Goal: Task Accomplishment & Management: Manage account settings

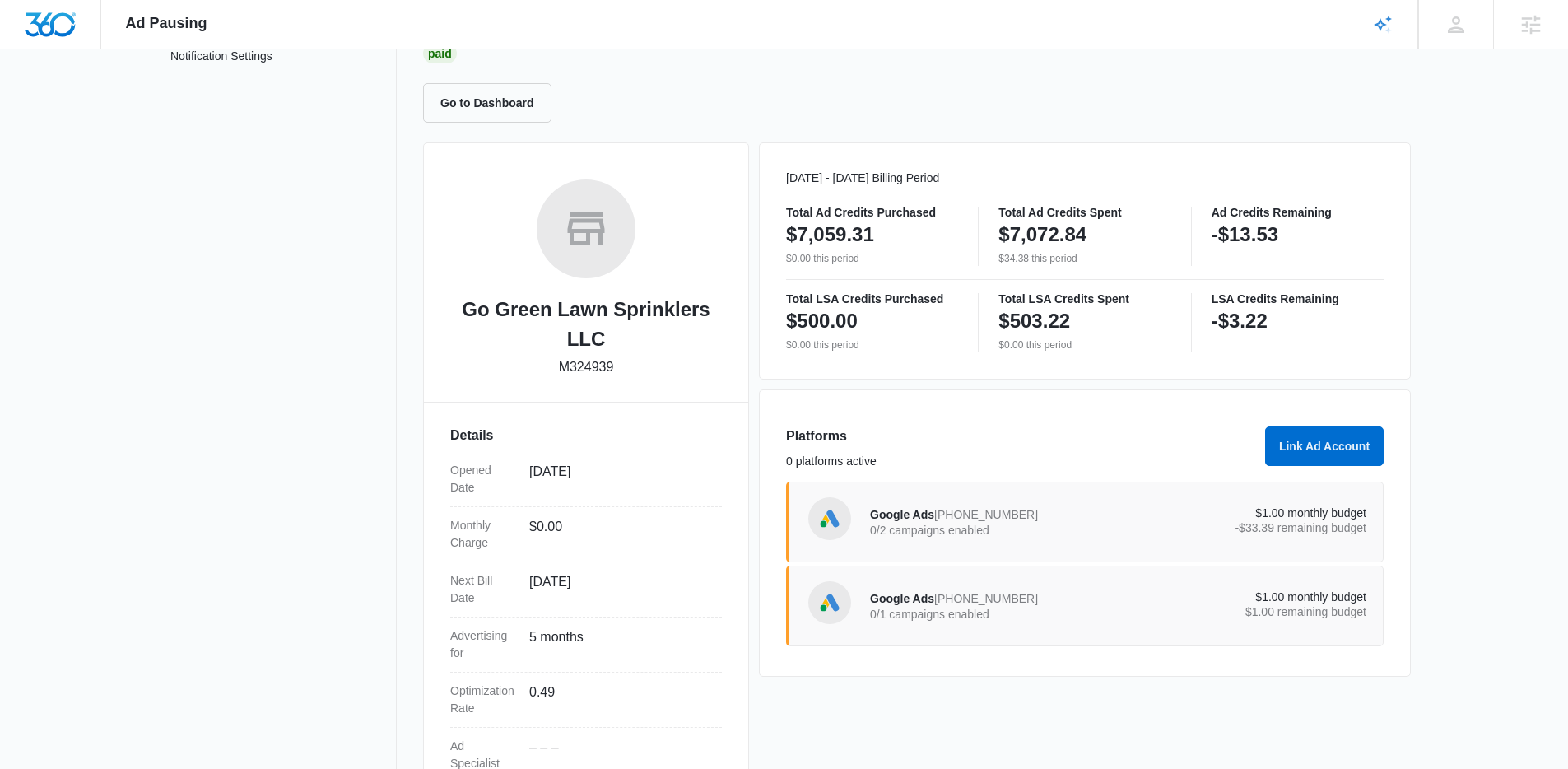
scroll to position [155, 0]
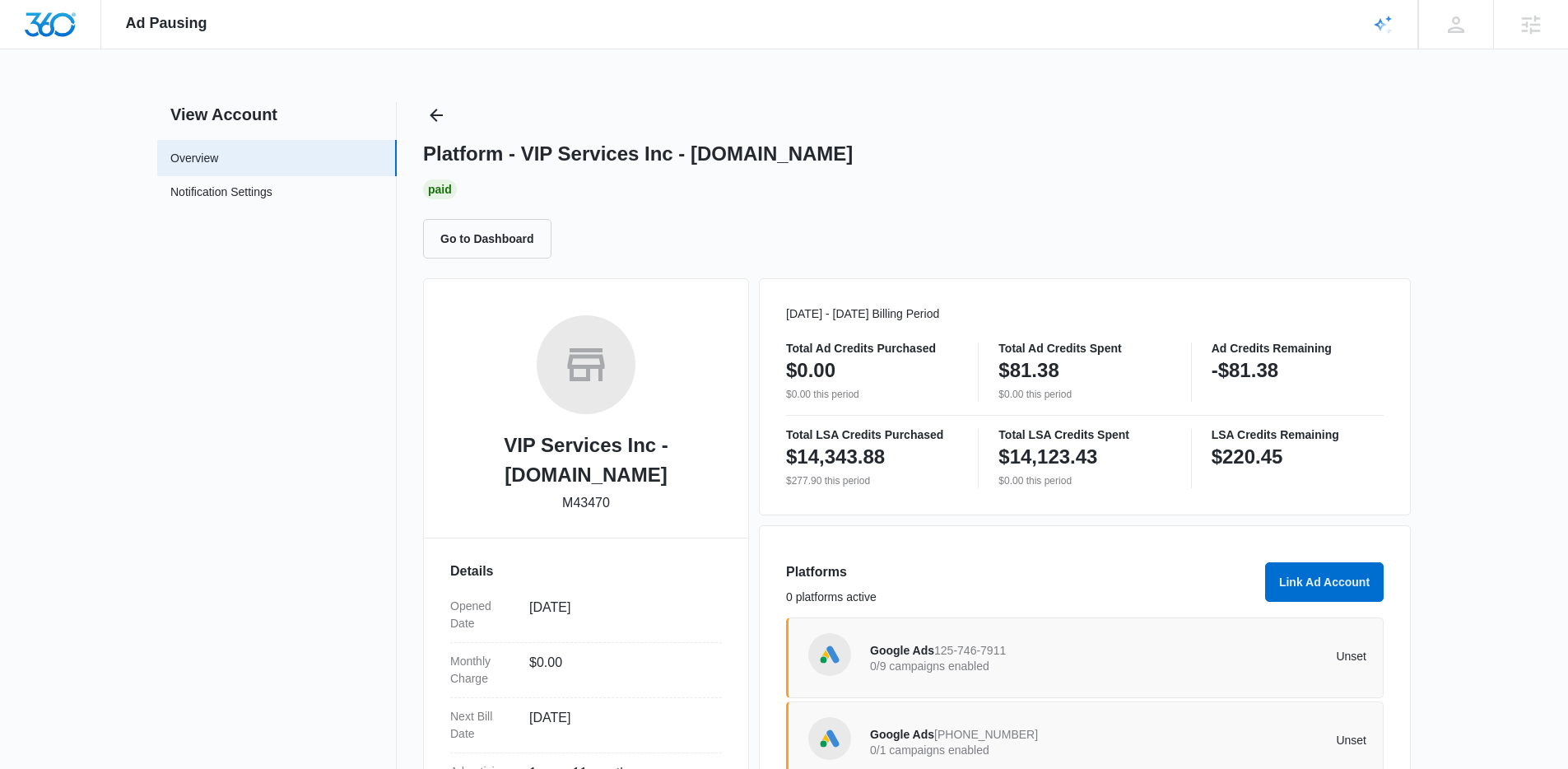
scroll to position [252, 0]
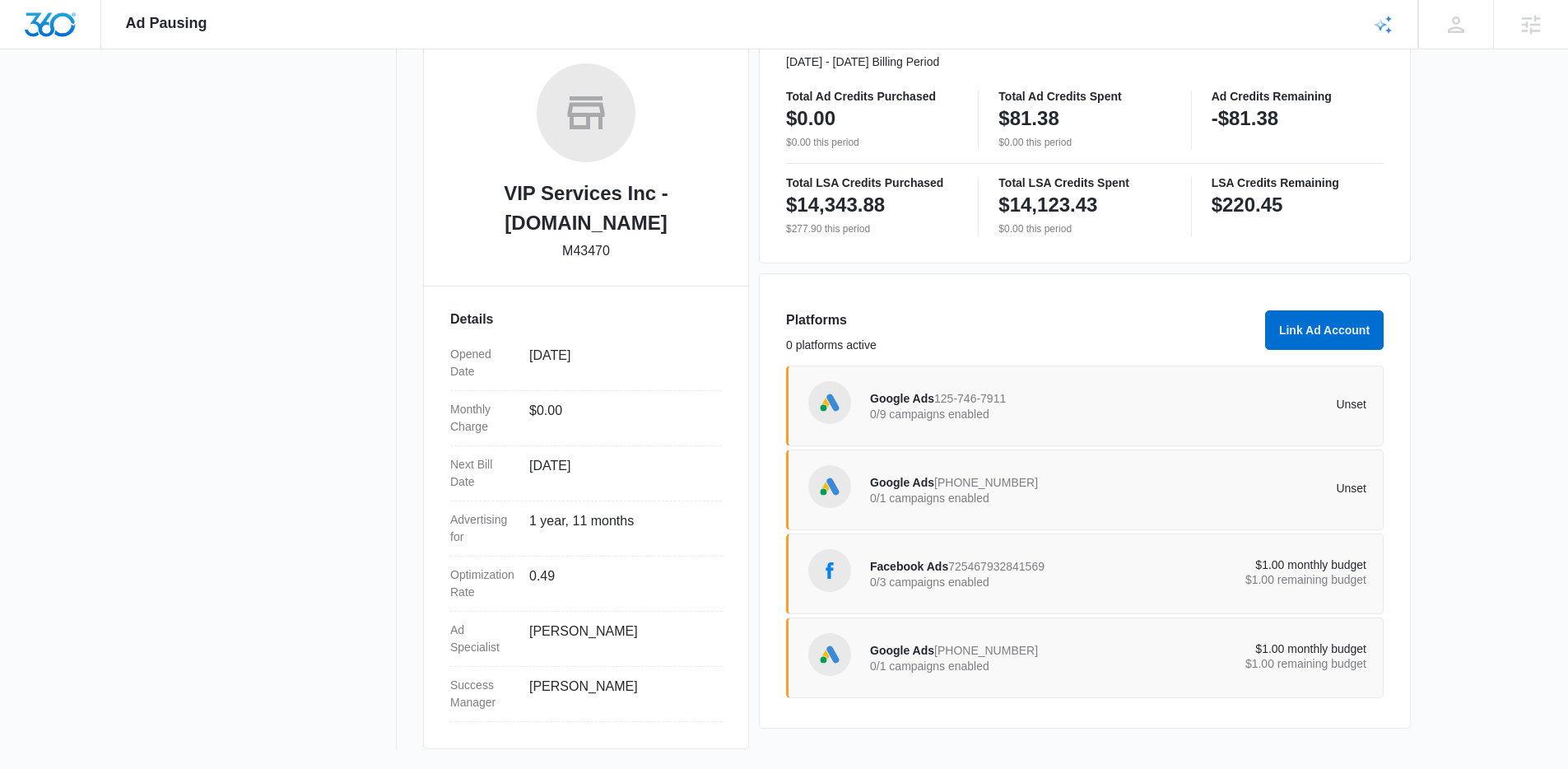
click at [1073, 482] on div "Google Ads 981-737-6696 0/1 campaigns enabled" at bounding box center [994, 490] width 249 height 34
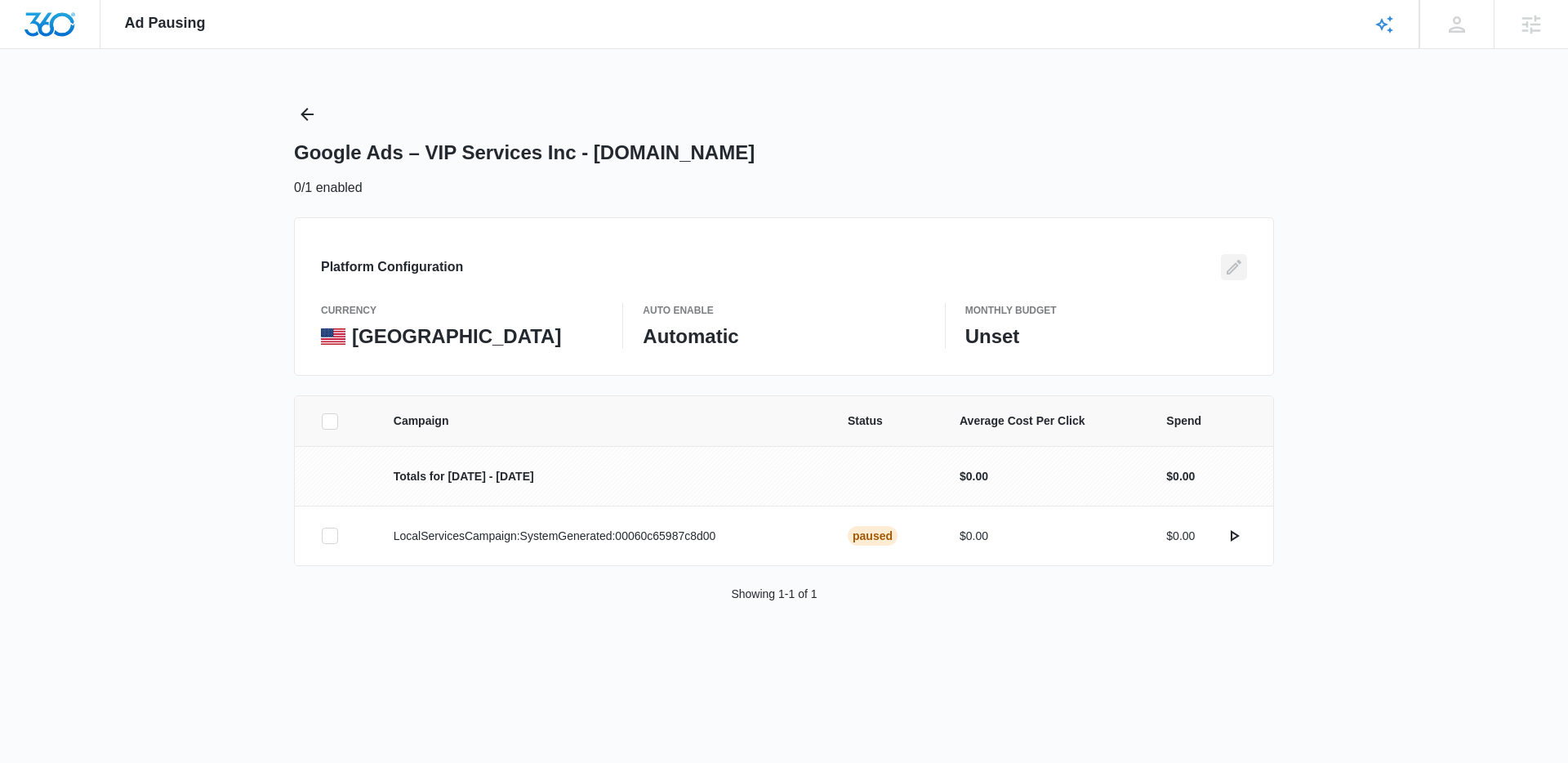
click at [1237, 264] on icon "Edit" at bounding box center [1235, 267] width 15 height 15
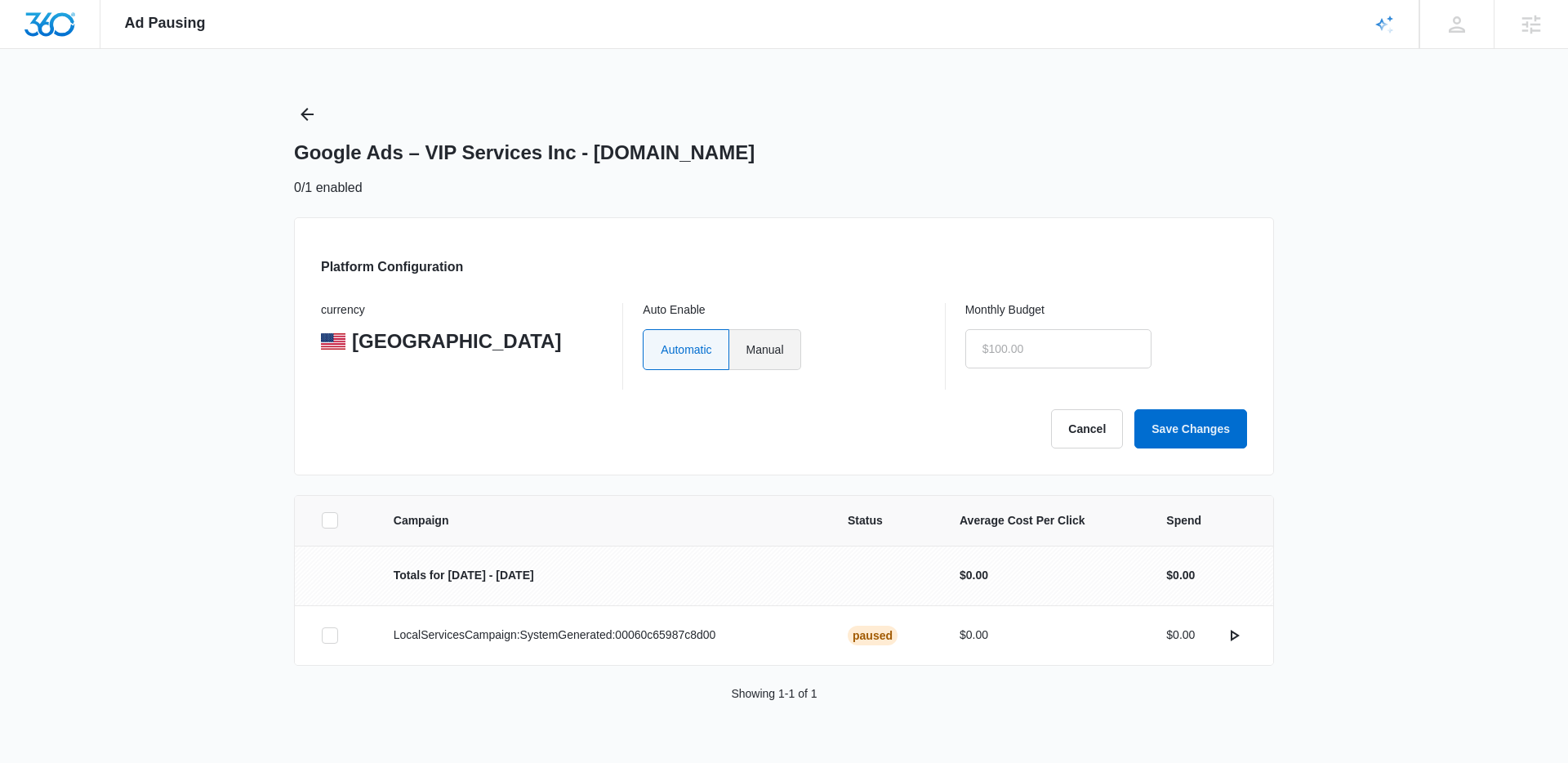
click at [775, 343] on label "Manual" at bounding box center [765, 349] width 72 height 41
click at [746, 348] on input "Manual" at bounding box center [746, 348] width 1 height 1
radio input "true"
click at [1025, 342] on input "text" at bounding box center [1058, 348] width 186 height 39
type input "$1.00"
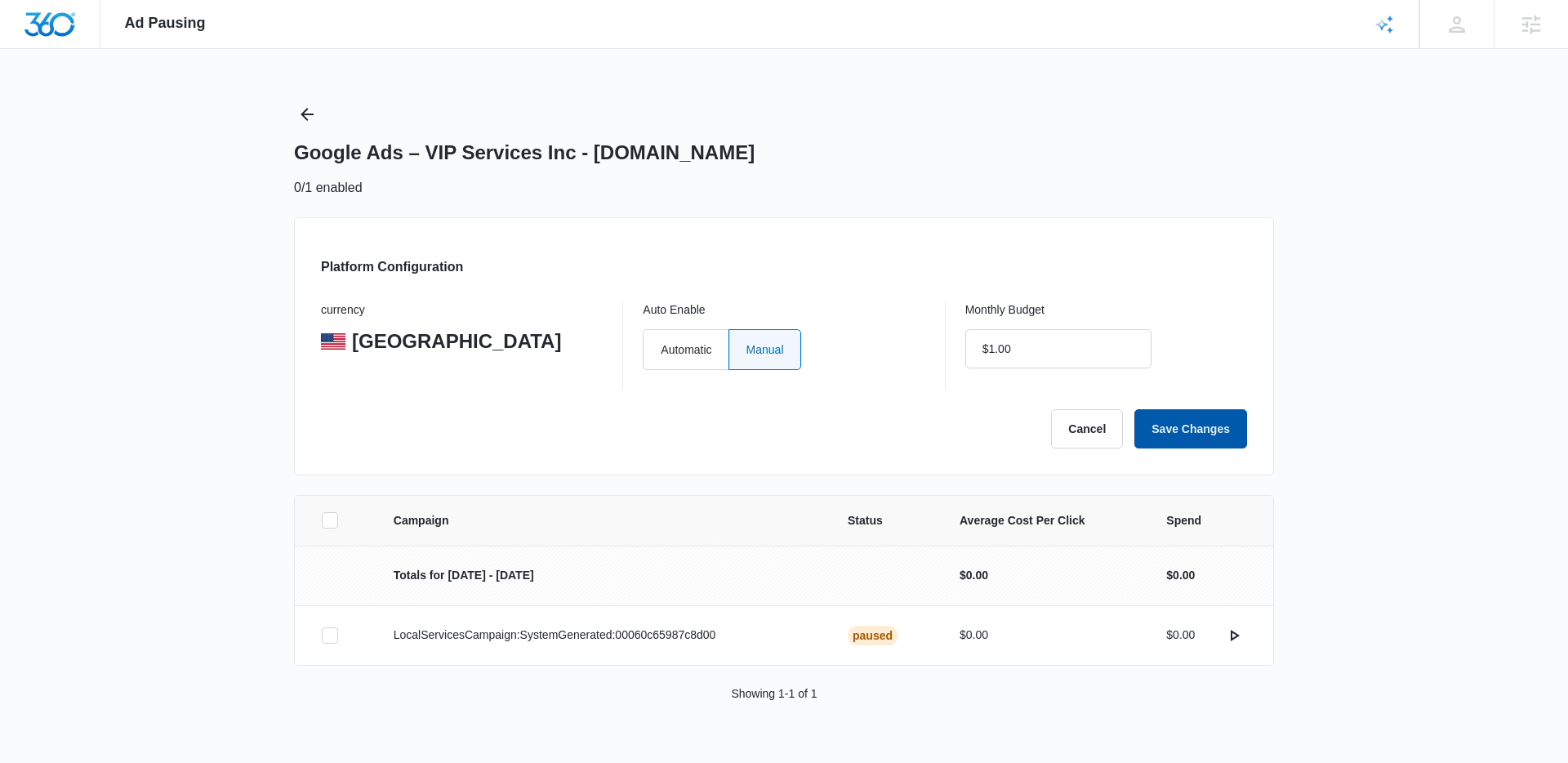
click at [1201, 426] on button "Save Changes" at bounding box center [1191, 429] width 113 height 39
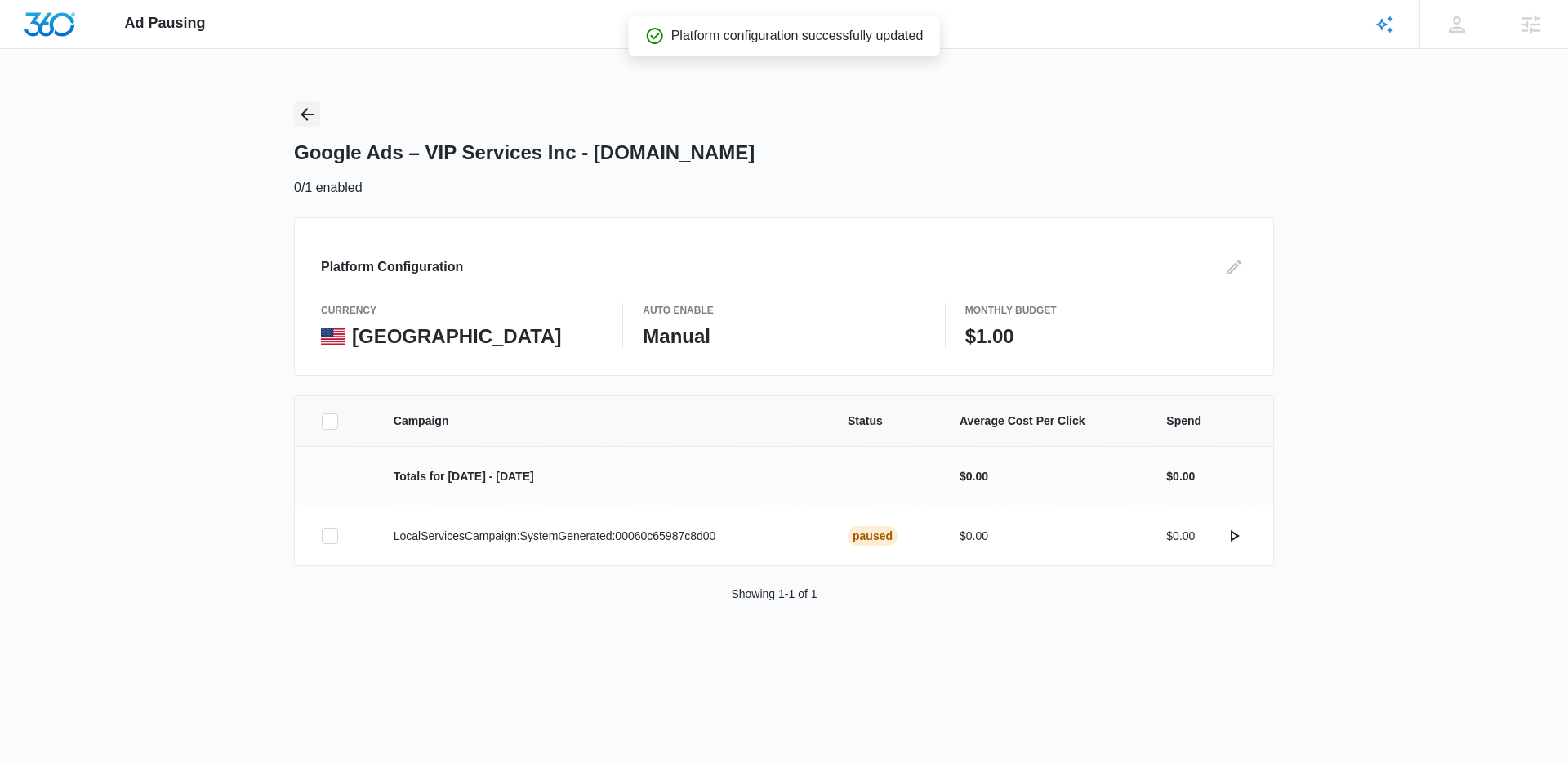
click at [314, 120] on icon "Back" at bounding box center [307, 114] width 20 height 20
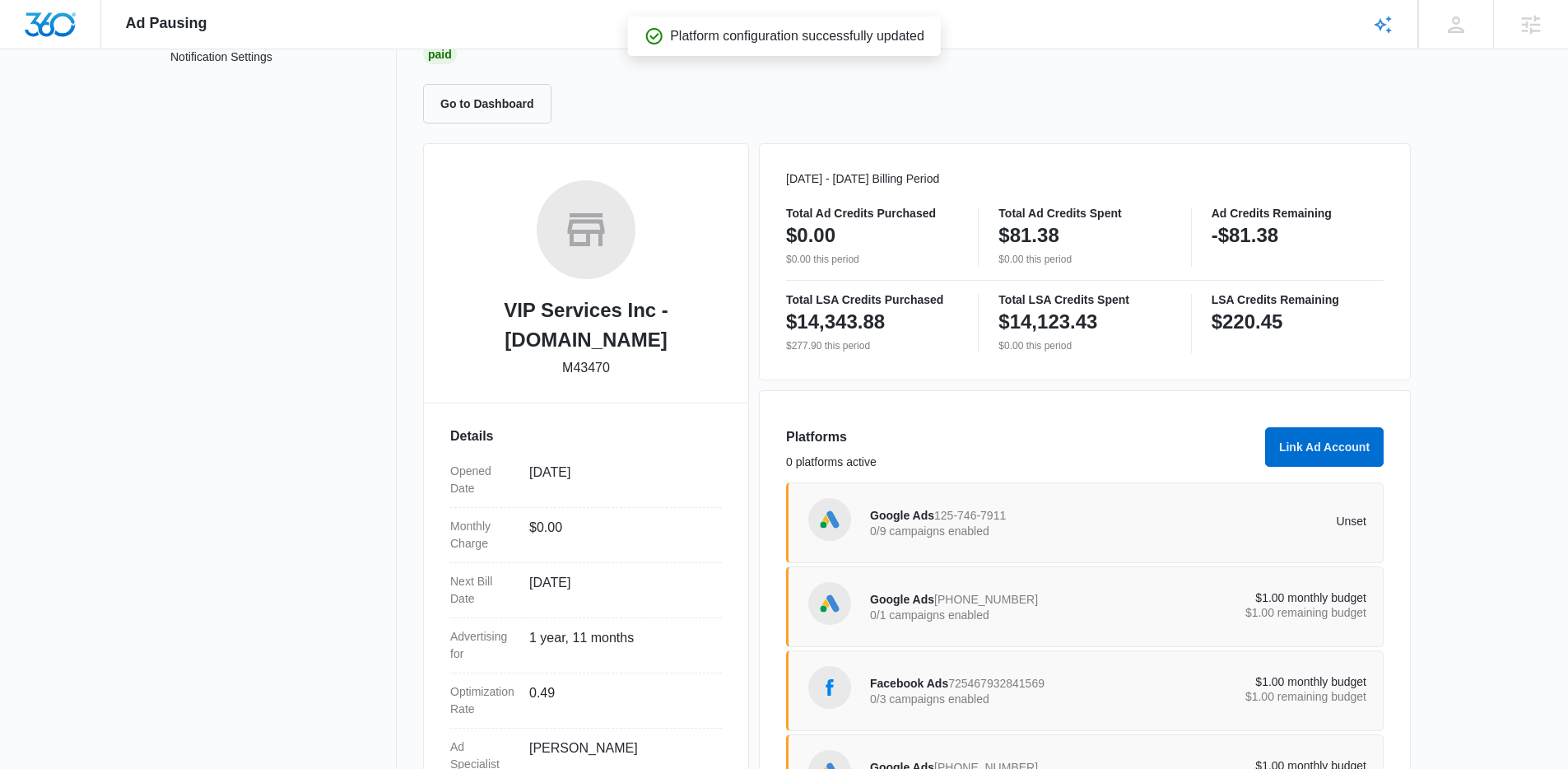
scroll to position [159, 0]
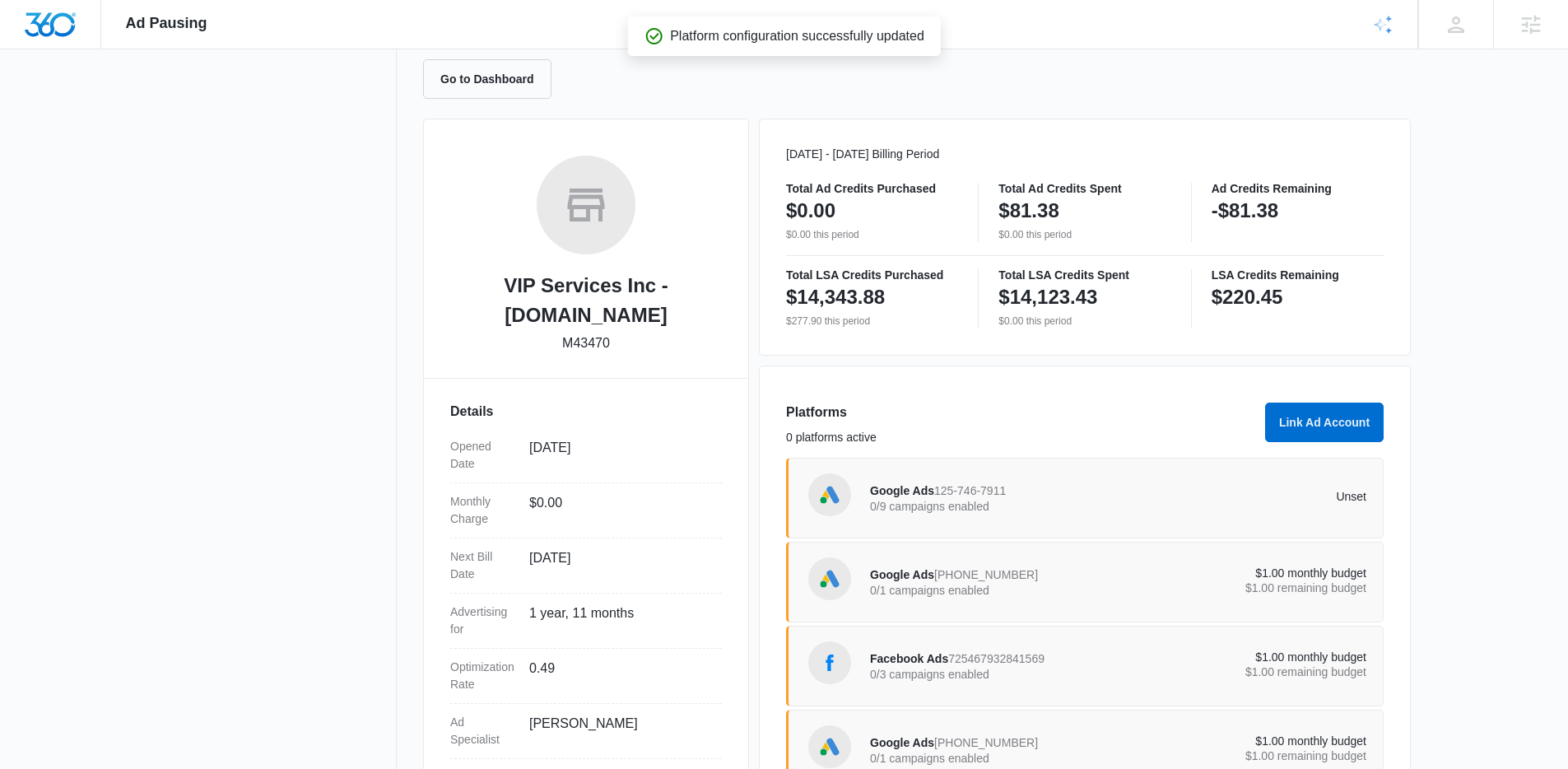
click at [1146, 508] on div "Google Ads 125-746-7911 0/9 campaigns enabled Unset" at bounding box center [1118, 498] width 496 height 46
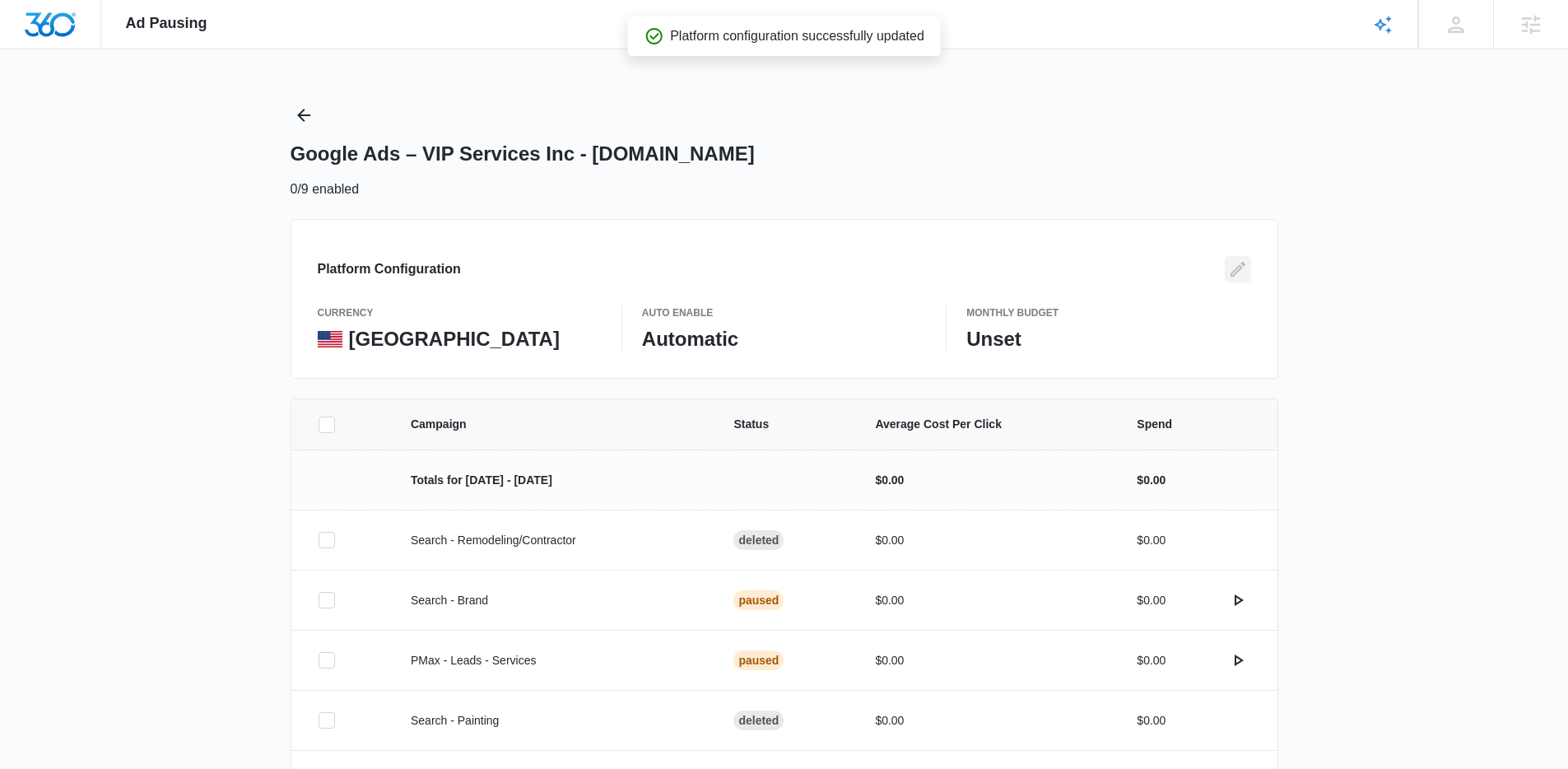
click at [1247, 269] on button "Edit" at bounding box center [1239, 269] width 27 height 27
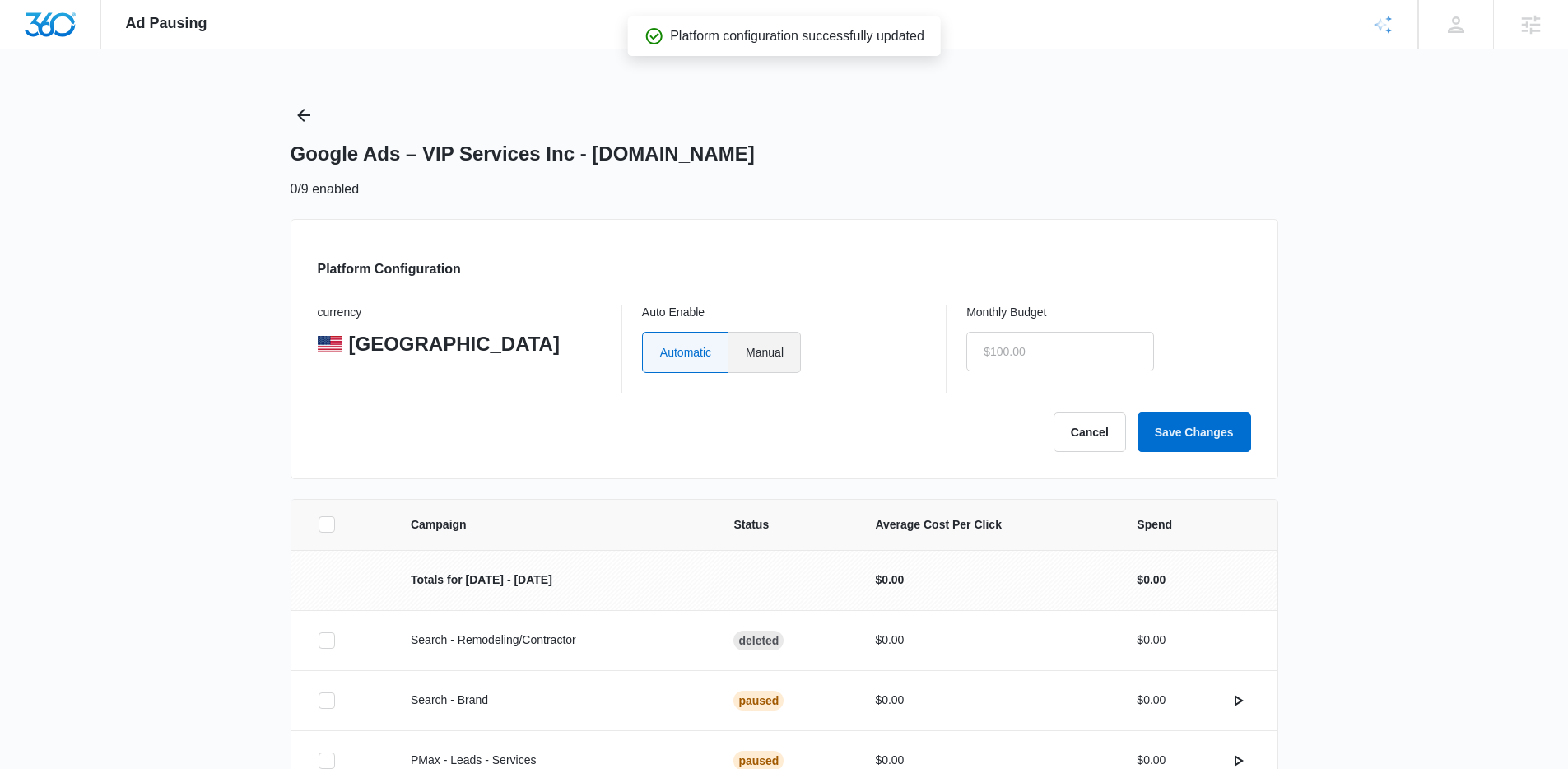
click at [743, 349] on label "Manual" at bounding box center [765, 352] width 73 height 41
click at [745, 351] on input "Manual" at bounding box center [745, 351] width 1 height 1
radio input "true"
click at [990, 354] on input "text" at bounding box center [1060, 351] width 188 height 39
drag, startPoint x: 1033, startPoint y: 349, endPoint x: 721, endPoint y: 332, distance: 312.5
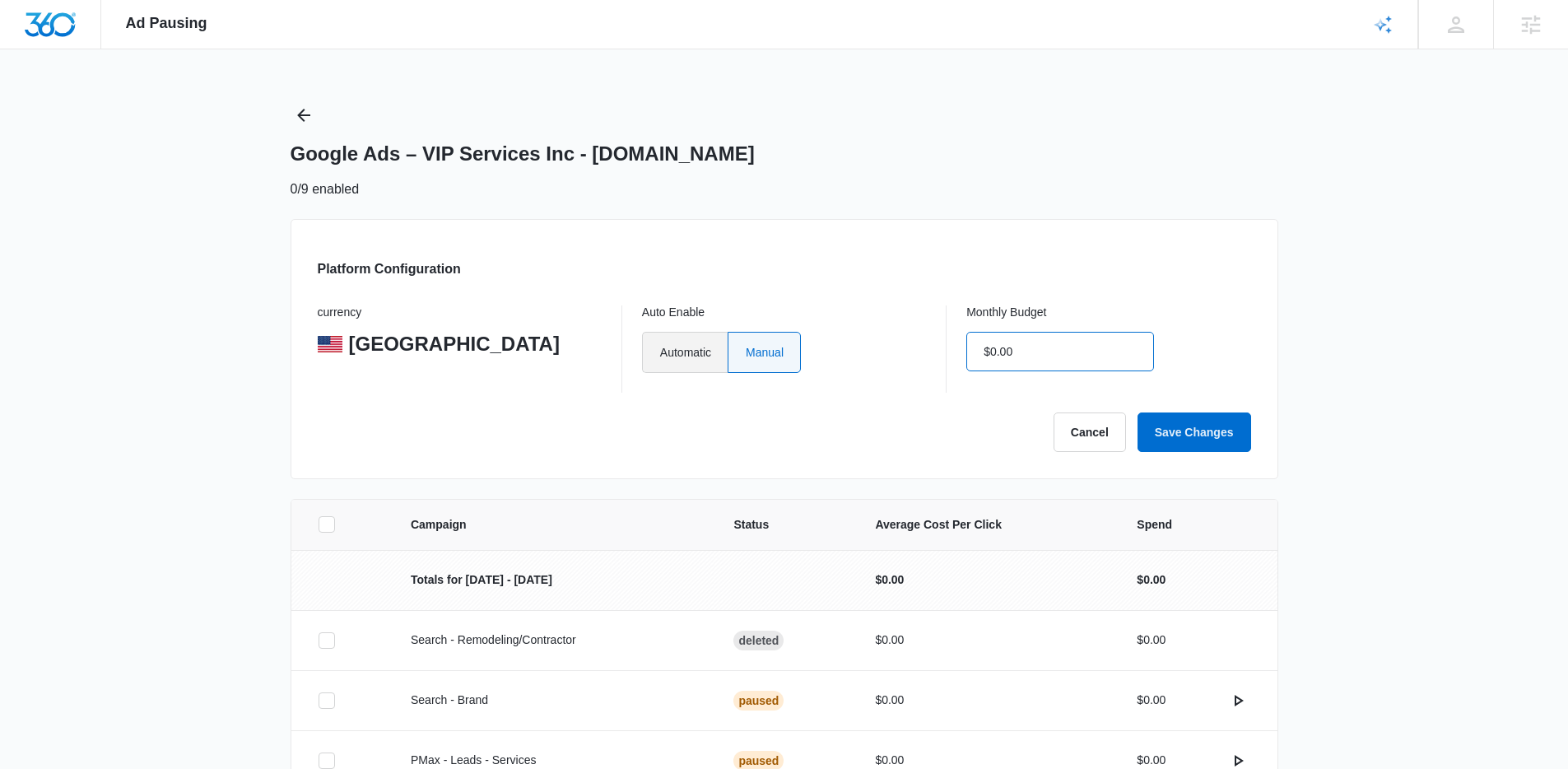
click at [786, 333] on div "currency United States Auto Enable Automatic Manual Monthly Budget $0.00" at bounding box center [784, 349] width 933 height 88
type input "$1.00"
click at [1278, 441] on div "Ad Pausing Apps Reputation Websites Forms CRM Email Social Content Ads Intellig…" at bounding box center [784, 384] width 1568 height 769
click at [1244, 431] on button "Save Changes" at bounding box center [1194, 432] width 113 height 39
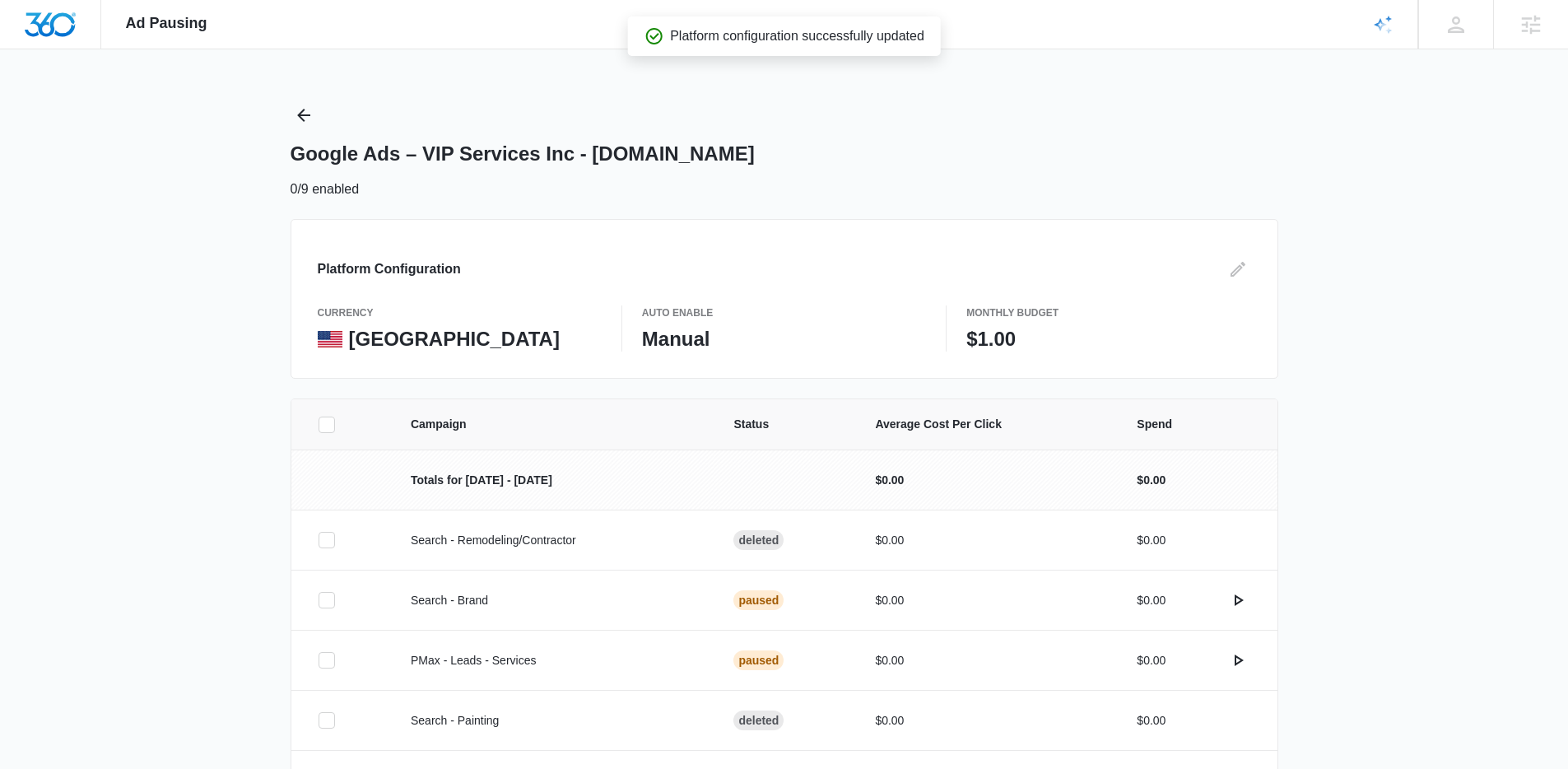
click at [281, 108] on div "Ad Pausing Apps Reputation Websites Forms CRM Email Social Content Ads Intellig…" at bounding box center [784, 384] width 1568 height 769
click at [308, 118] on icon "Back" at bounding box center [304, 115] width 20 height 20
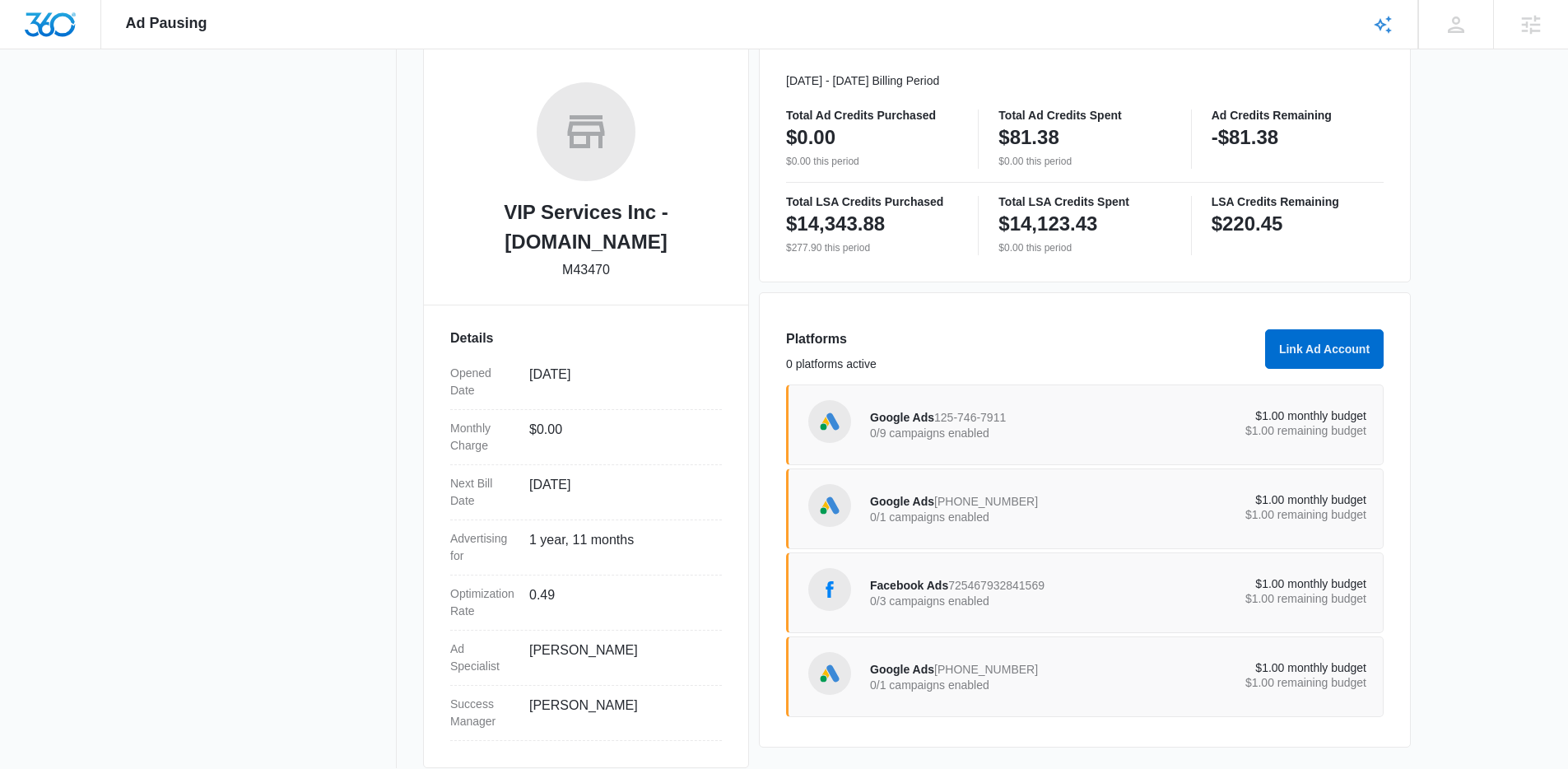
scroll to position [252, 0]
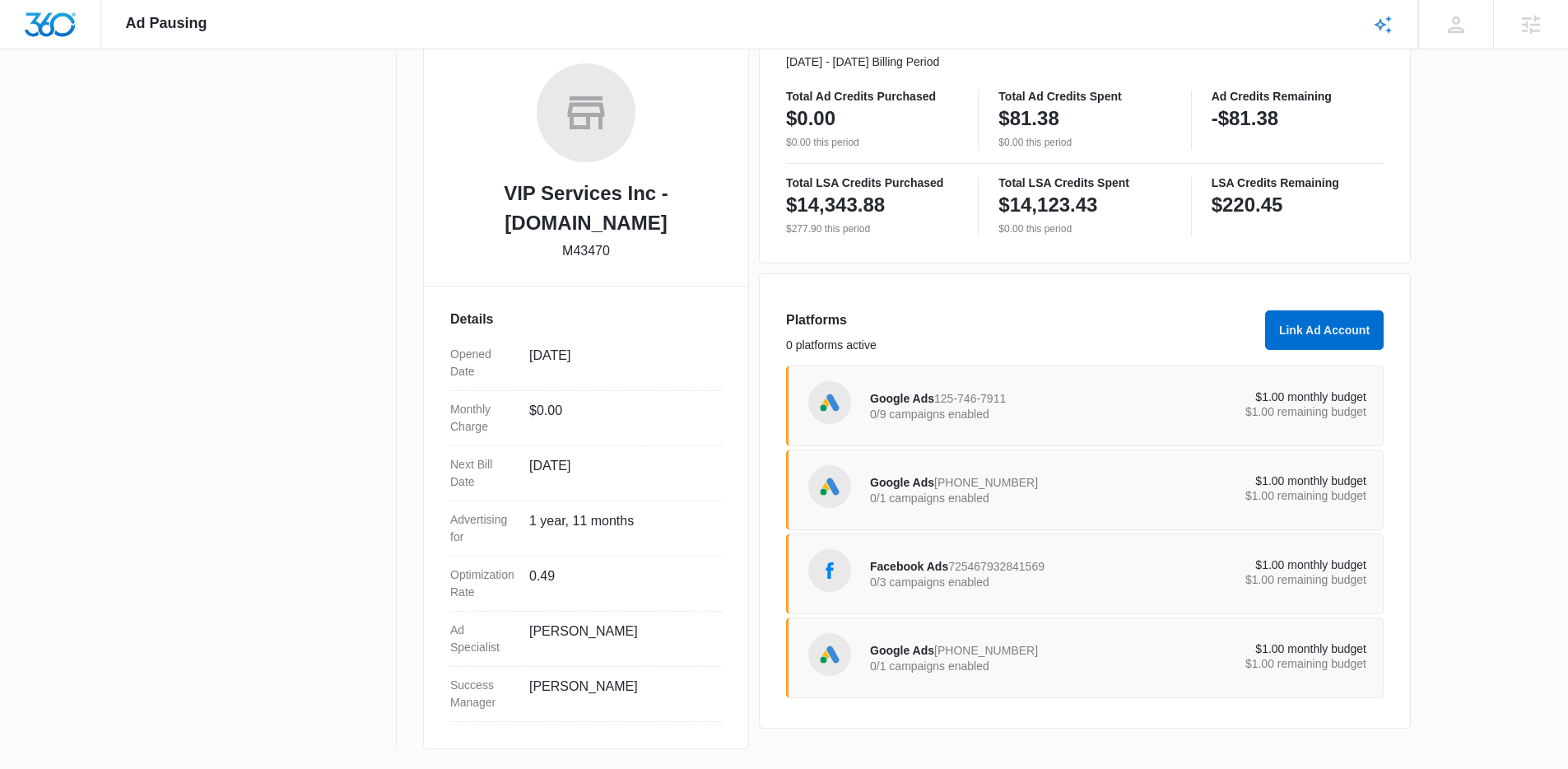
click at [1047, 487] on div "Google Ads 981-737-6696 0/1 campaigns enabled" at bounding box center [994, 490] width 249 height 34
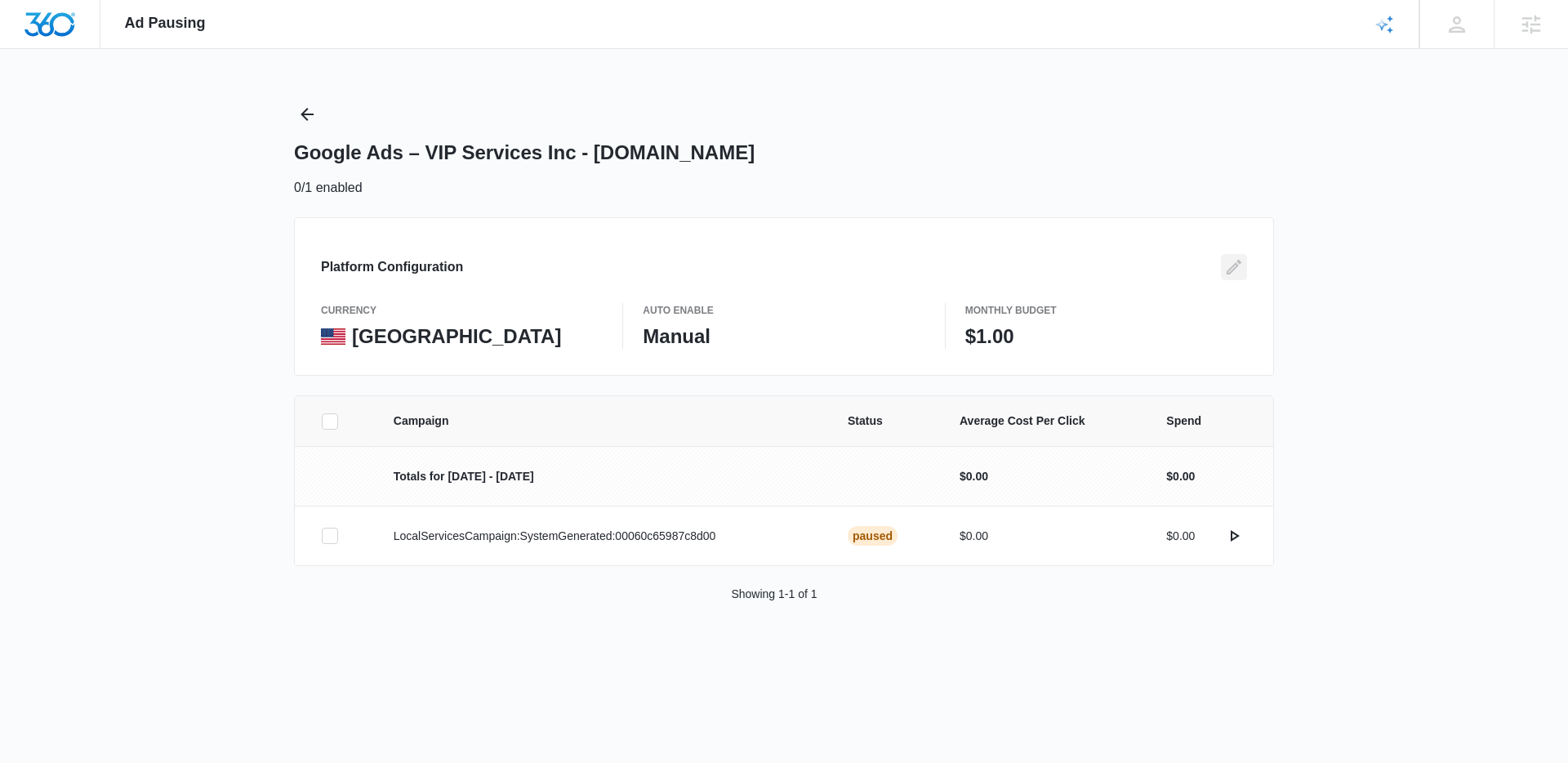
click at [1221, 267] on button "Edit" at bounding box center [1235, 267] width 26 height 26
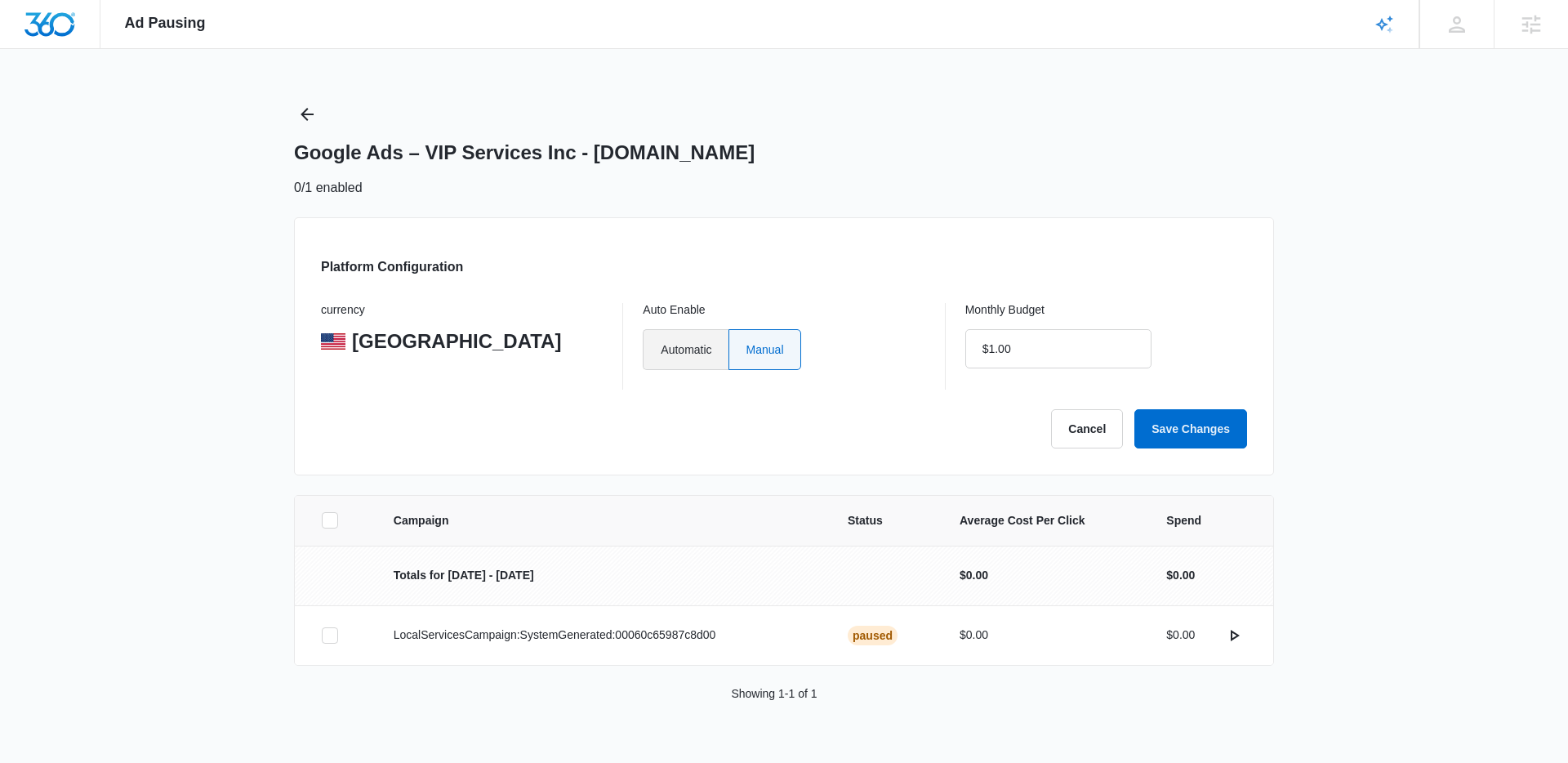
click at [686, 341] on label "Automatic" at bounding box center [685, 349] width 85 height 41
click at [661, 348] on input "Automatic" at bounding box center [660, 348] width 1 height 1
radio input "true"
drag, startPoint x: 1004, startPoint y: 351, endPoint x: 885, endPoint y: 346, distance: 119.1
click at [891, 348] on div "currency United States Auto Enable Automatic Manual Monthly Budget $1.00" at bounding box center [784, 346] width 926 height 87
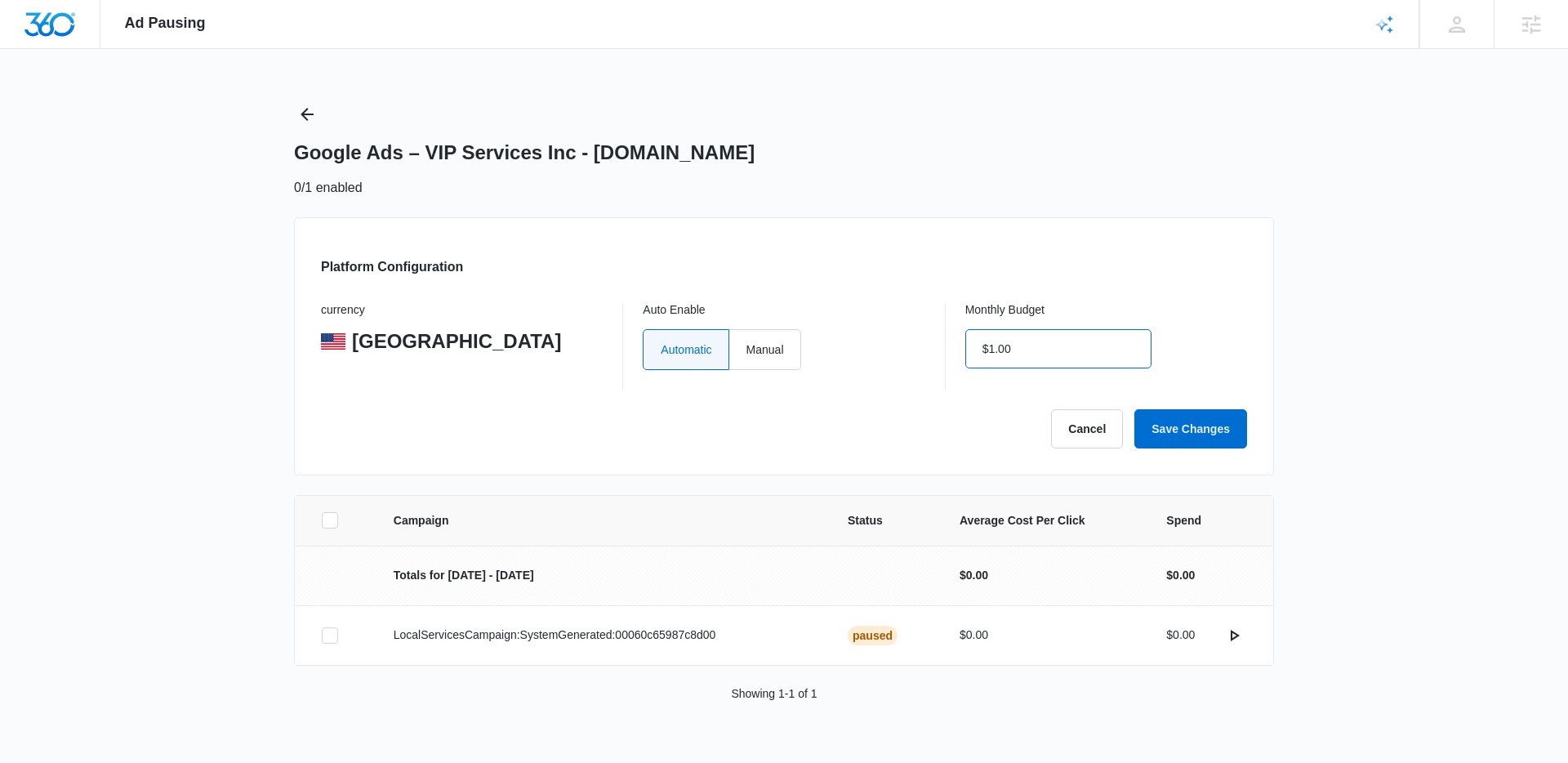
drag, startPoint x: 1017, startPoint y: 349, endPoint x: 968, endPoint y: 348, distance: 49.0
click at [968, 348] on input "$1.00" at bounding box center [1058, 348] width 186 height 39
type input "$0.00"
click at [1139, 368] on div "Monthly Budget $0.00" at bounding box center [1106, 346] width 282 height 87
click at [1195, 415] on button "Save Changes" at bounding box center [1191, 429] width 113 height 39
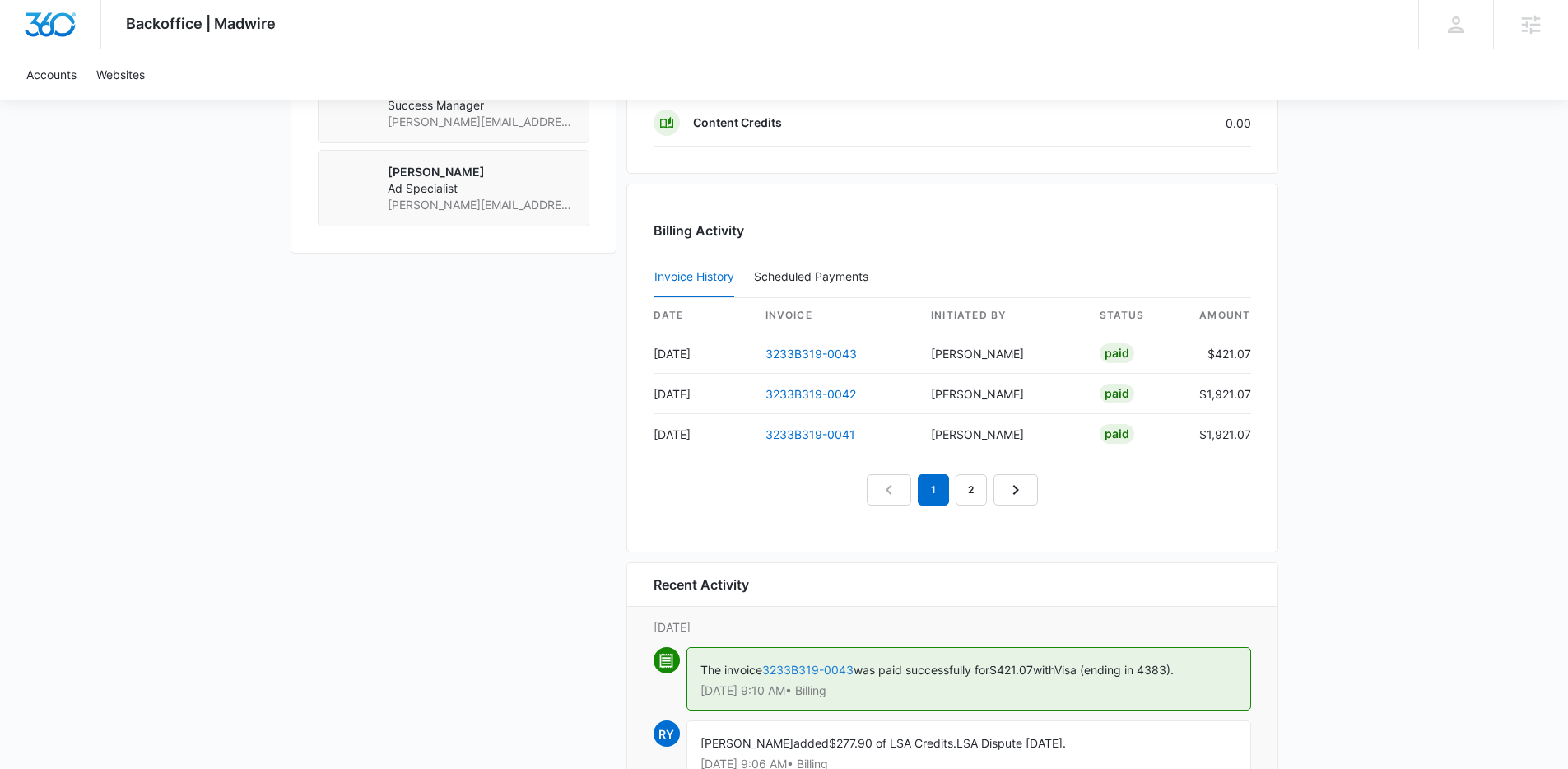
scroll to position [1482, 0]
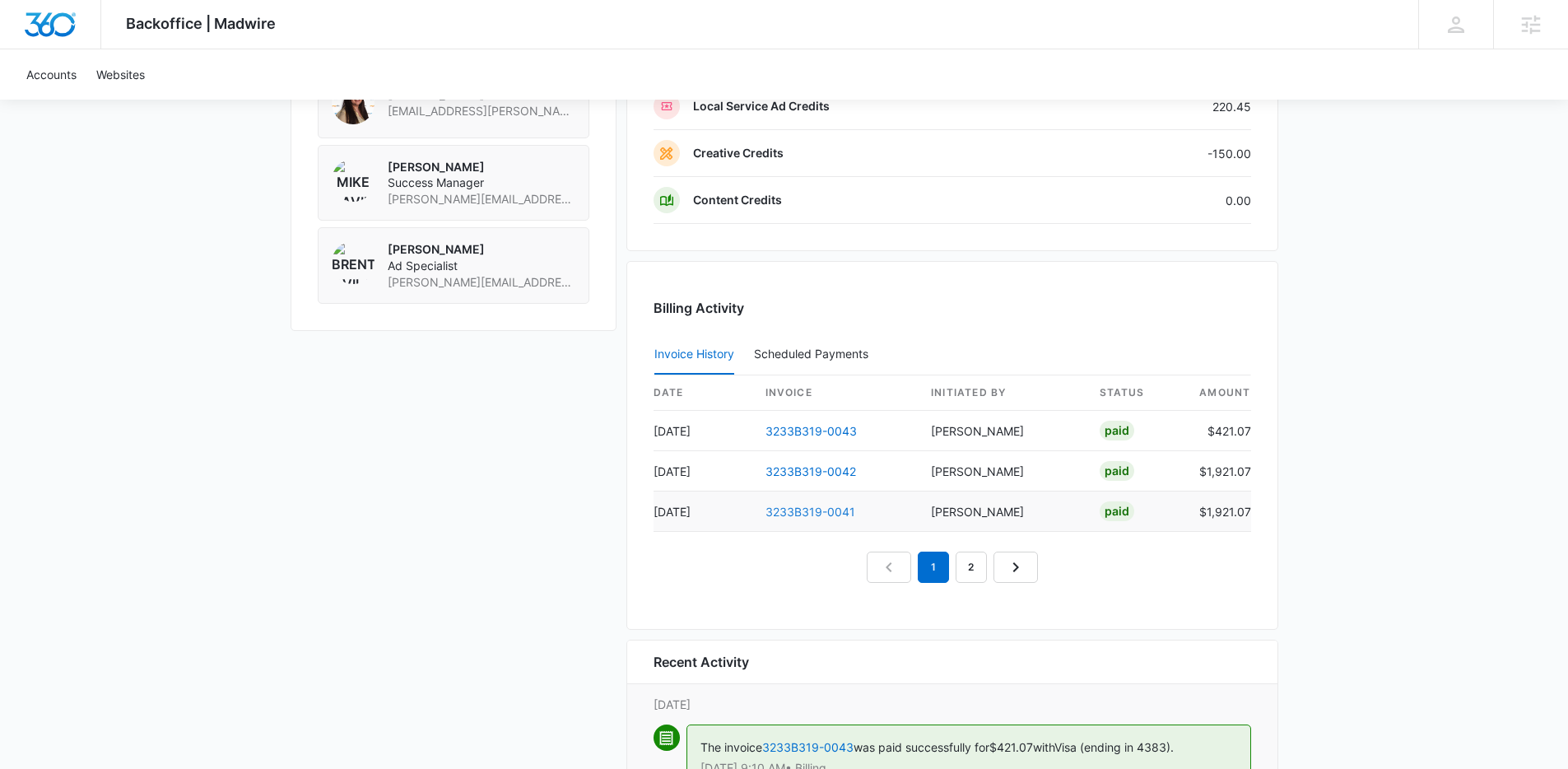
click at [837, 518] on link "3233B319-0041" at bounding box center [811, 511] width 90 height 14
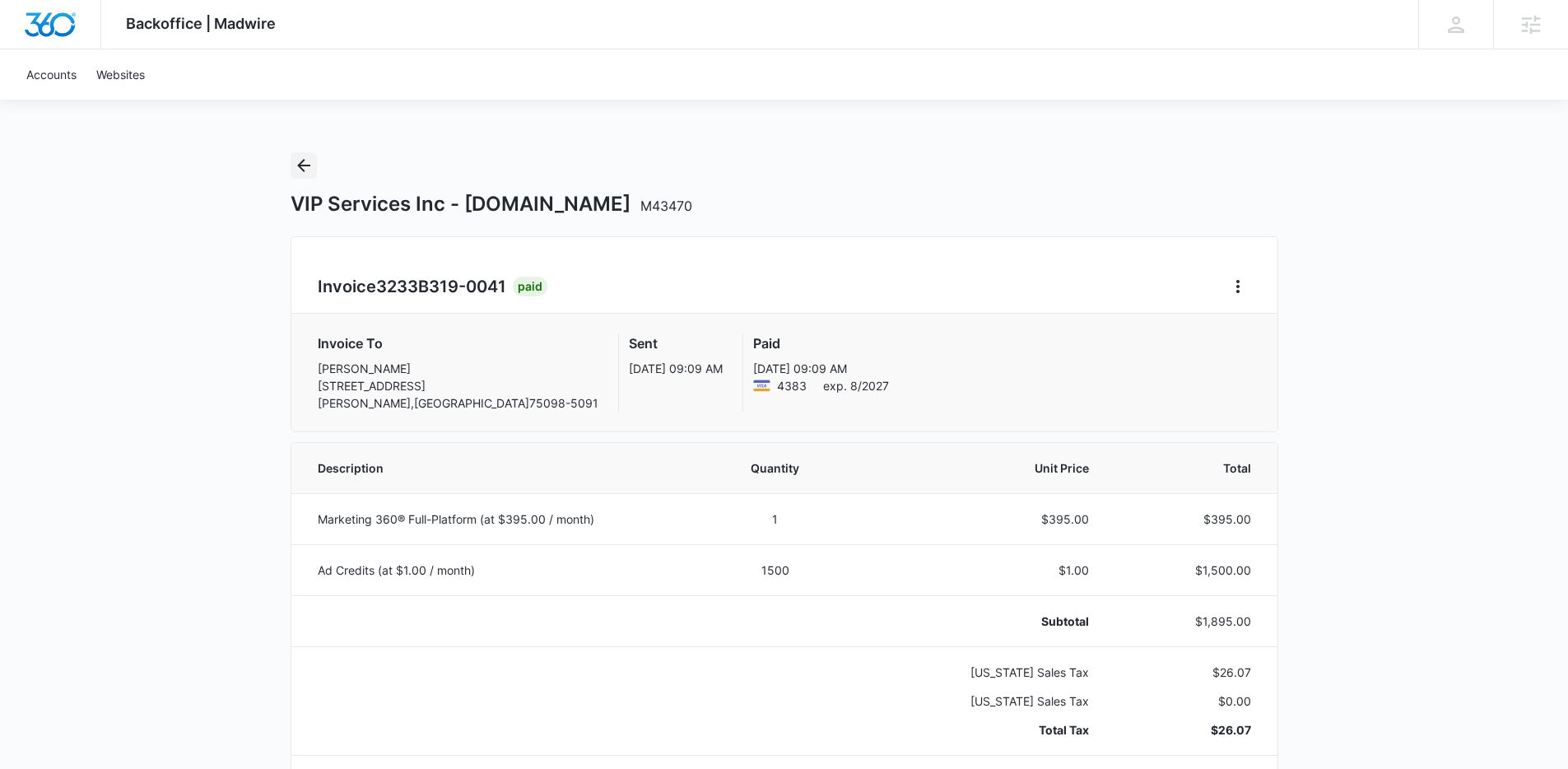
click at [306, 160] on icon "Back" at bounding box center [304, 166] width 20 height 20
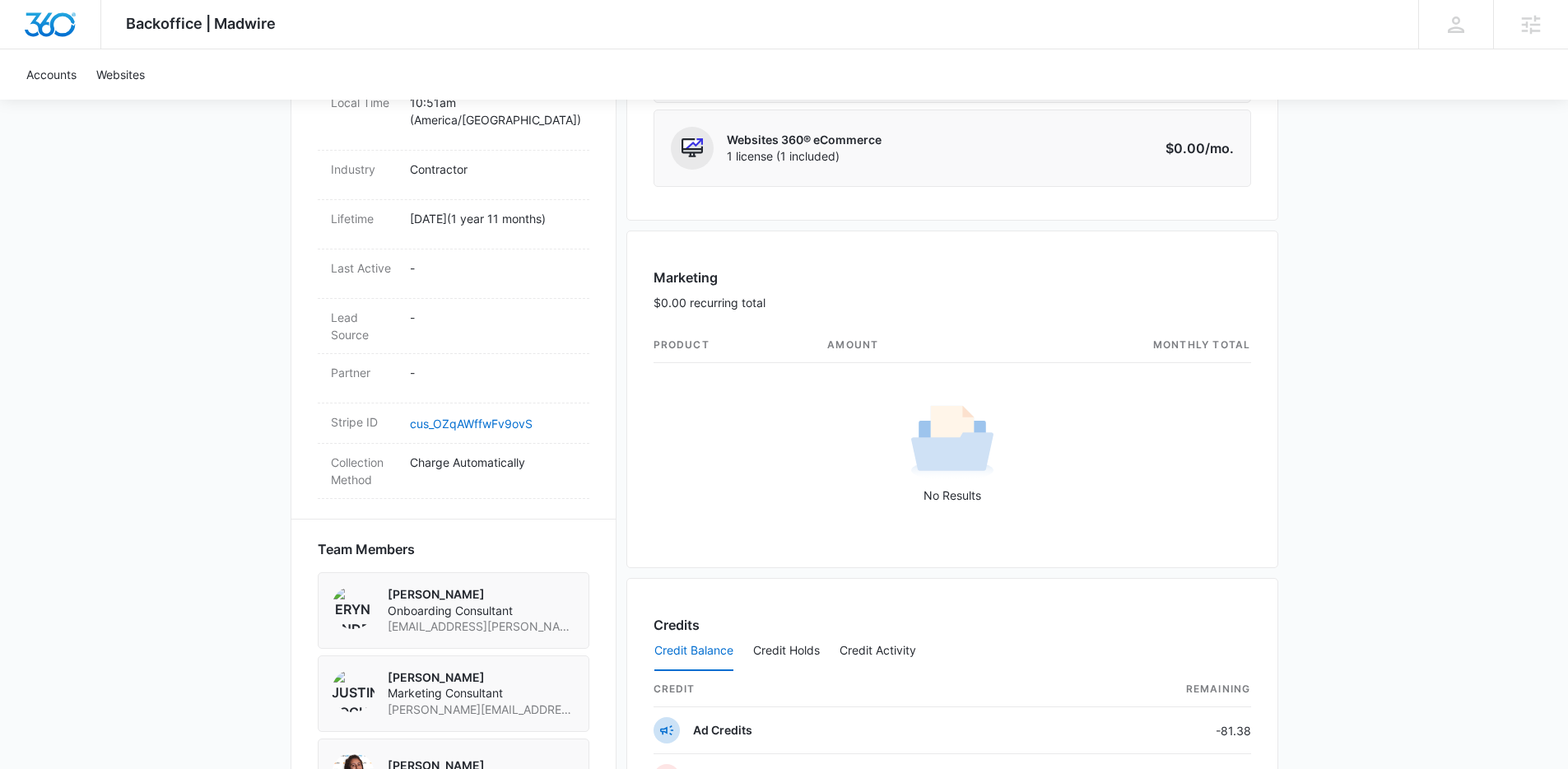
scroll to position [1403, 0]
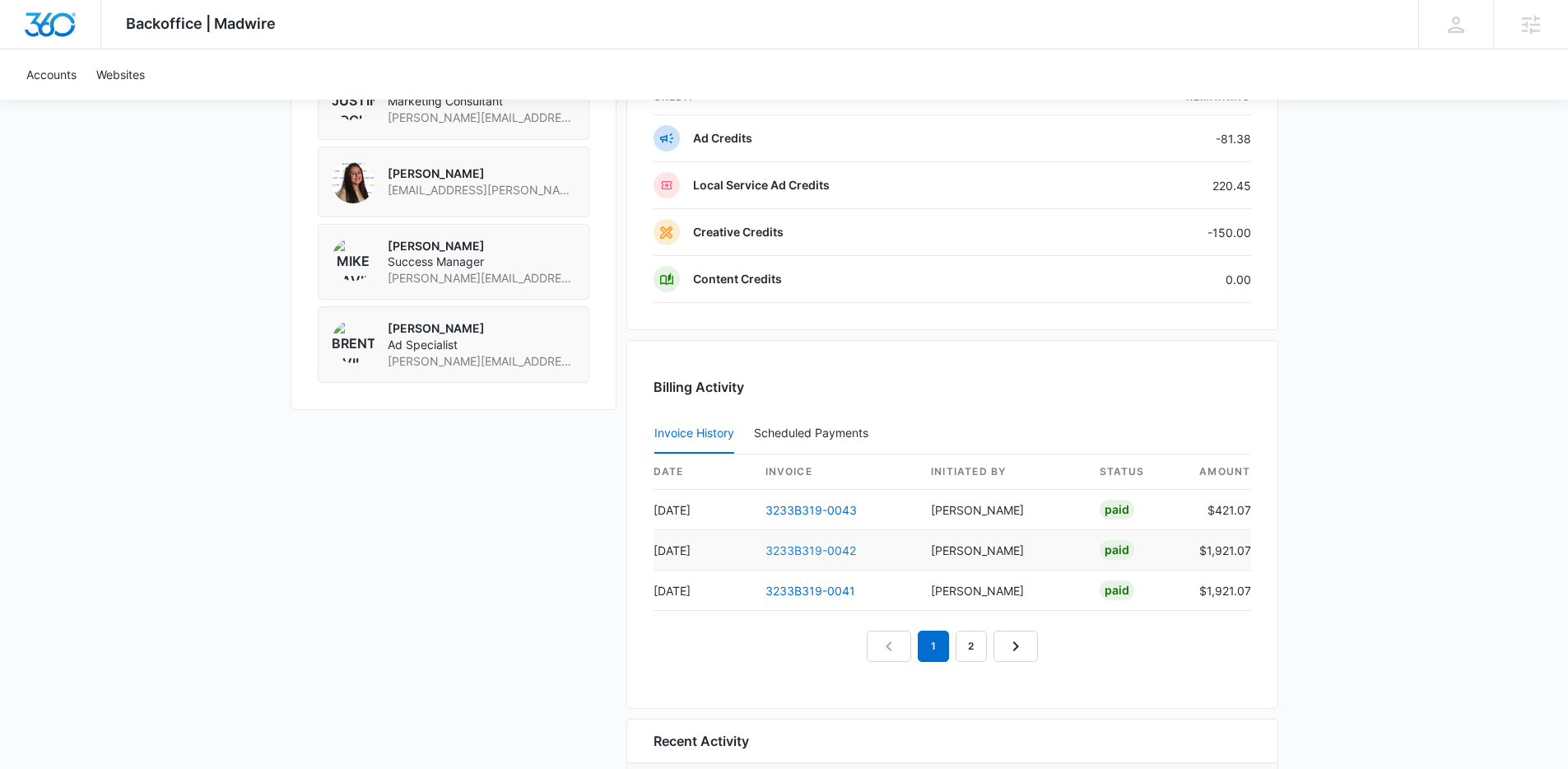
click at [781, 549] on link "3233B319-0042" at bounding box center [811, 550] width 91 height 14
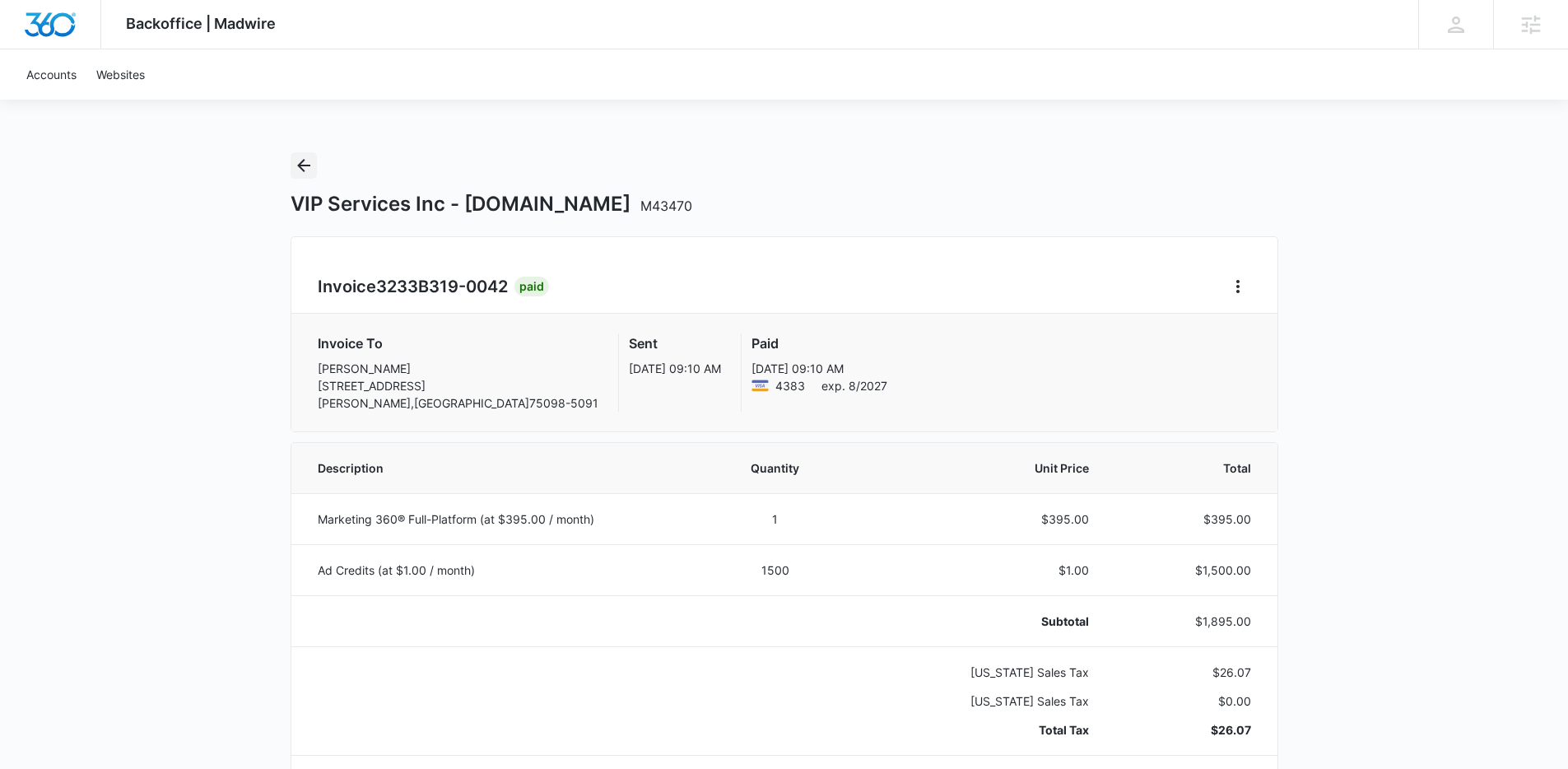
click at [306, 168] on icon "Back" at bounding box center [304, 166] width 20 height 20
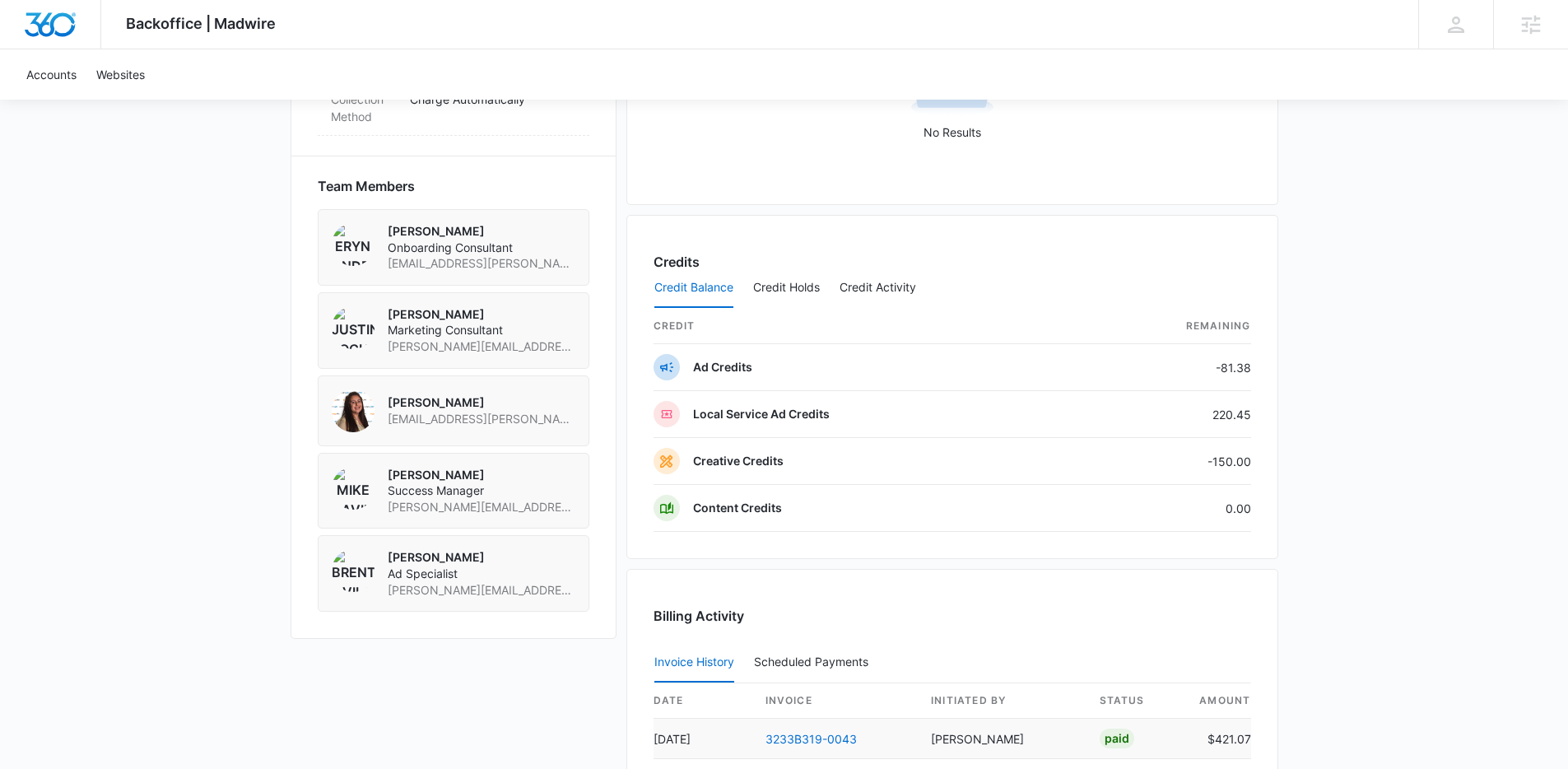
scroll to position [1321, 0]
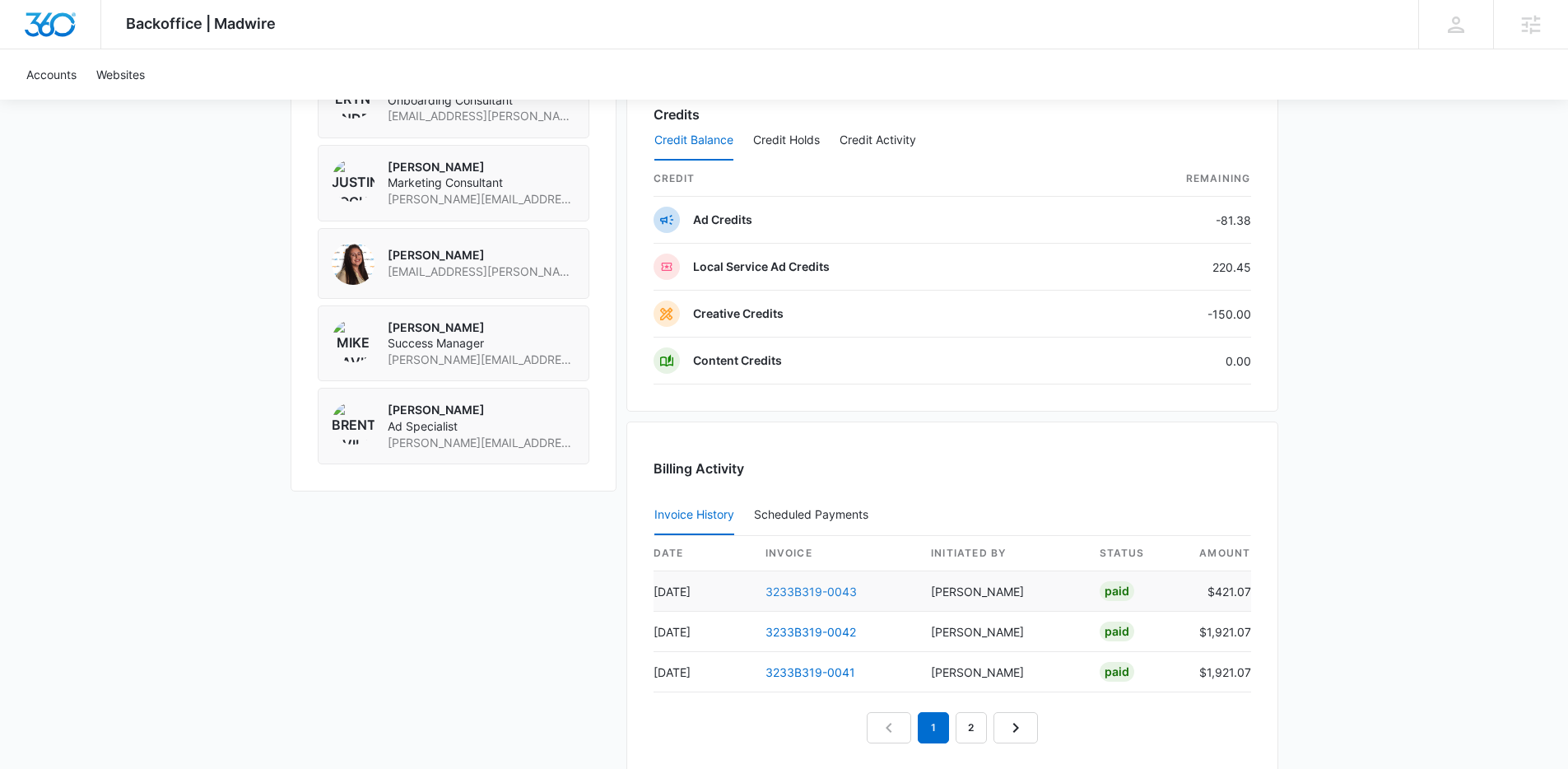
click at [798, 592] on link "3233B319-0043" at bounding box center [812, 591] width 92 height 14
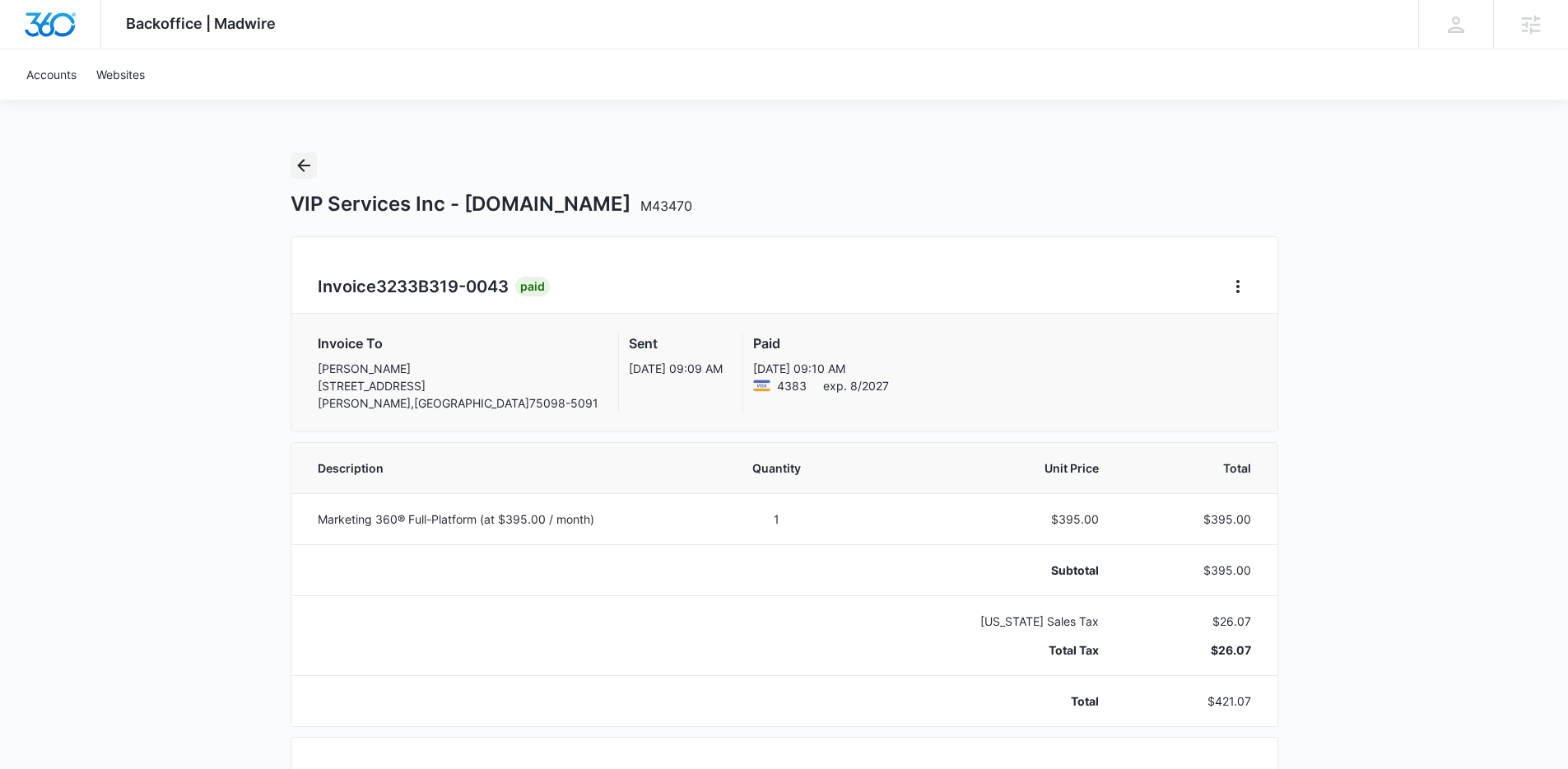
click at [307, 163] on icon "Back" at bounding box center [304, 166] width 20 height 20
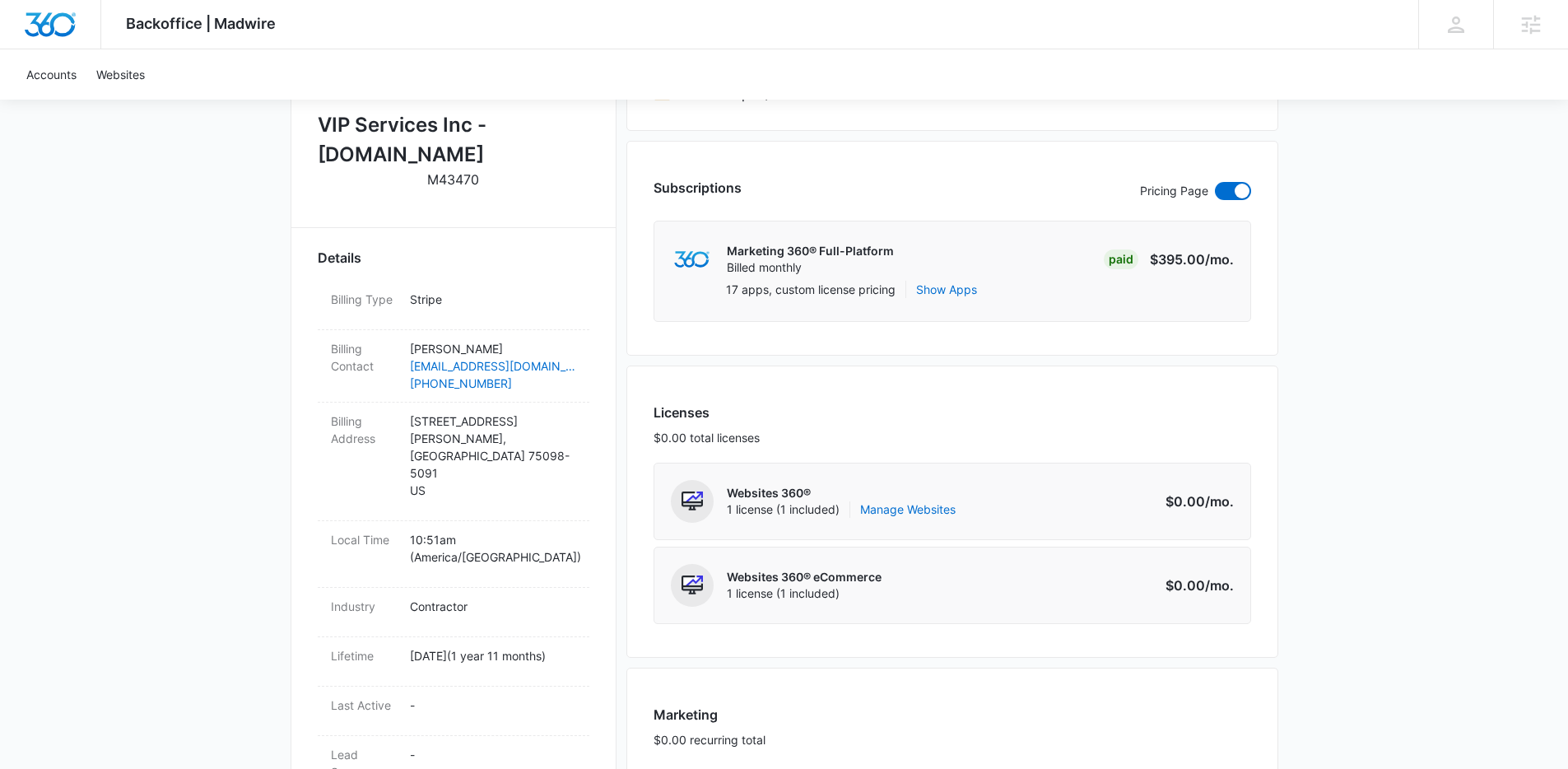
scroll to position [586, 0]
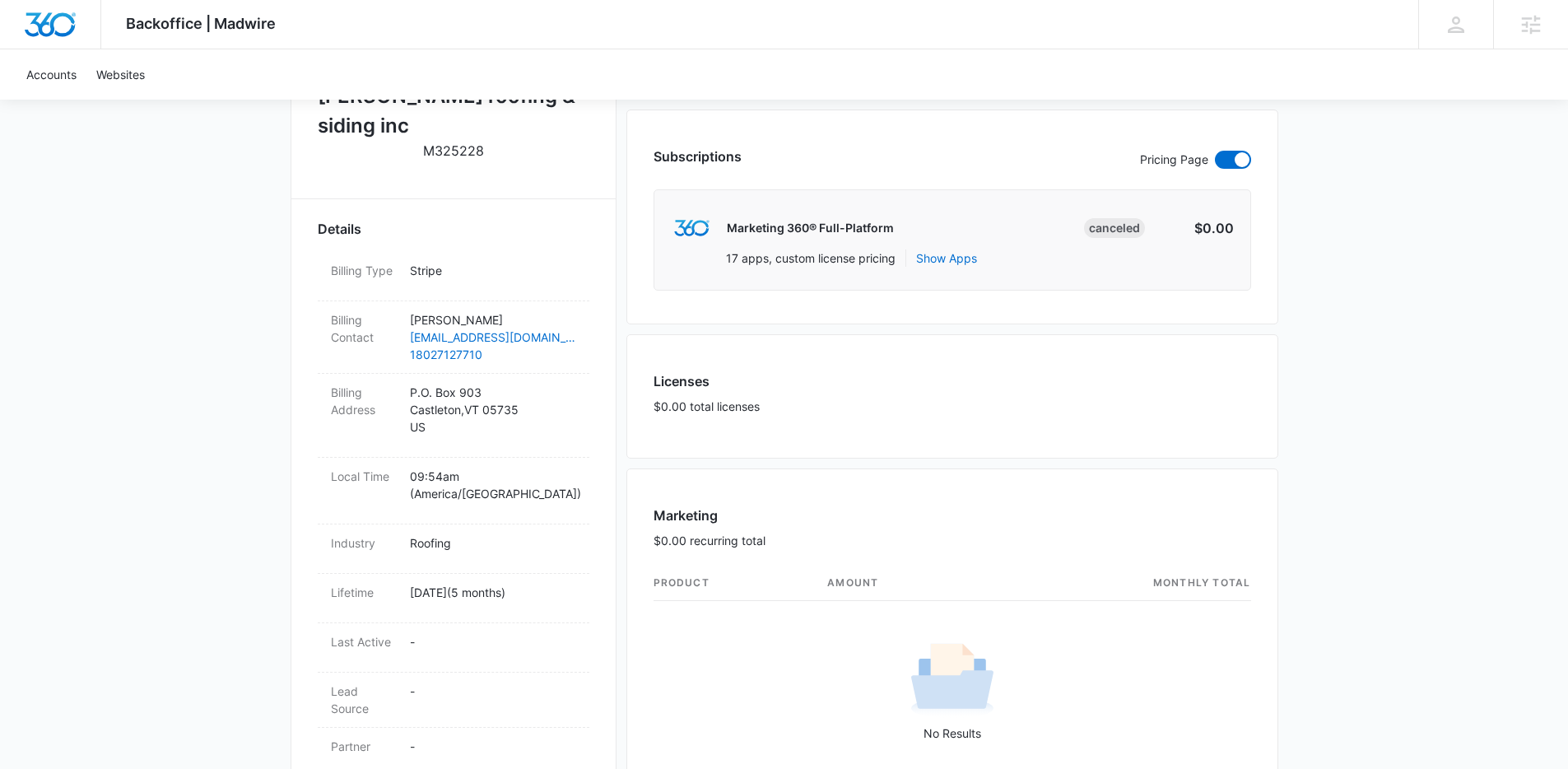
scroll to position [595, 0]
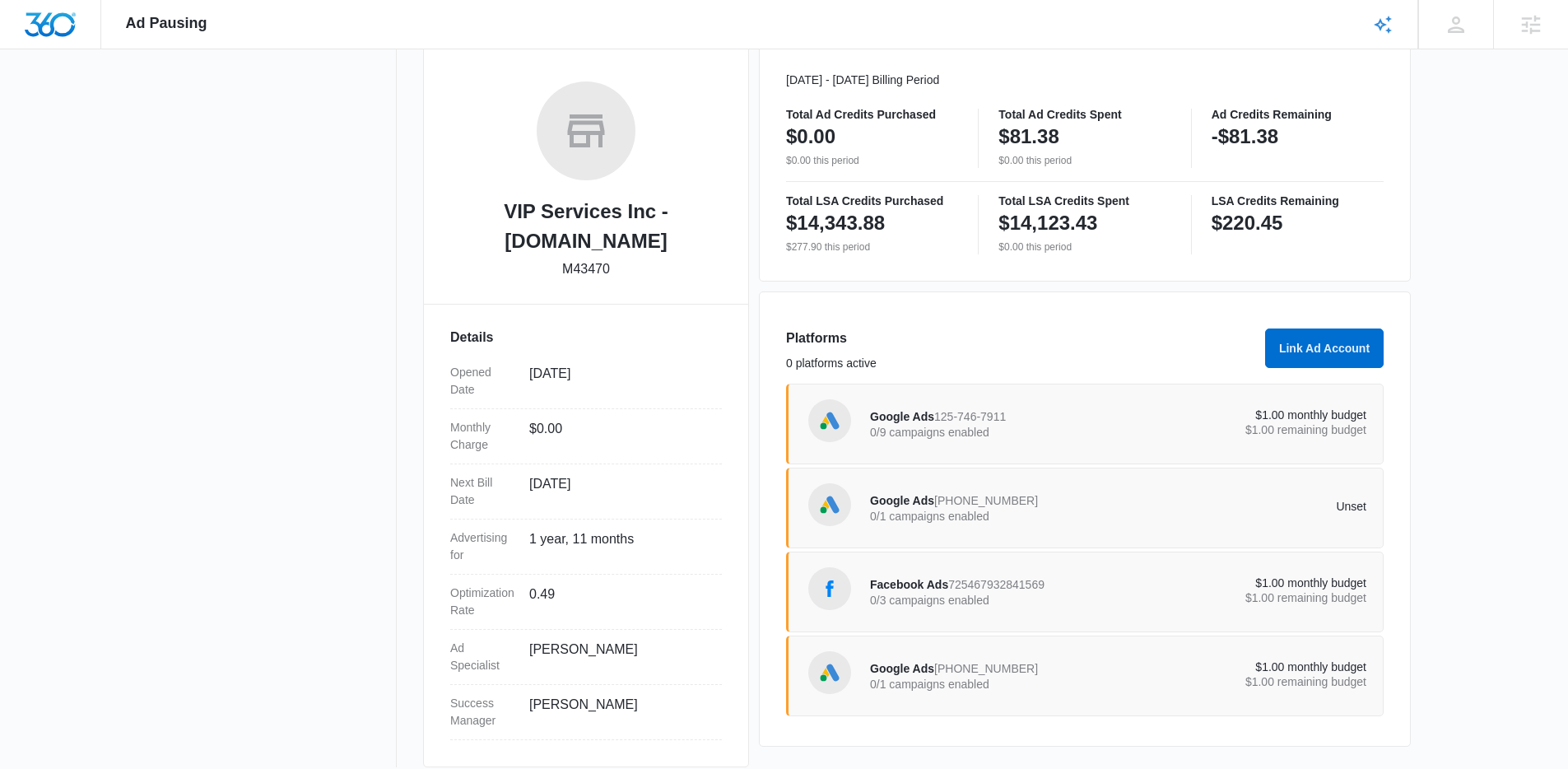
scroll to position [252, 0]
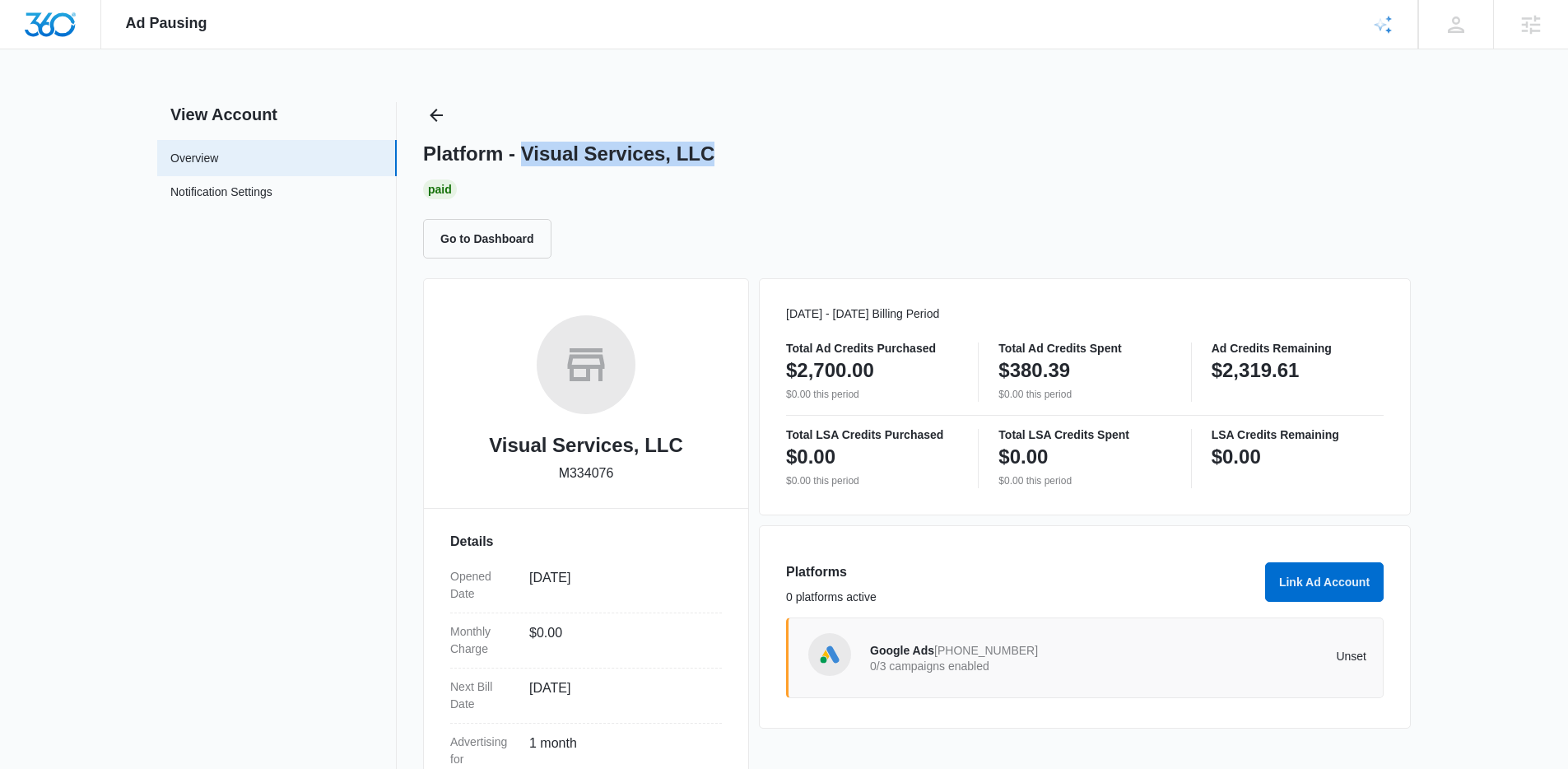
drag, startPoint x: 529, startPoint y: 151, endPoint x: 771, endPoint y: 152, distance: 242.0
click at [771, 152] on div "Platform - Visual Services, LLC" at bounding box center [917, 154] width 988 height 25
copy h1 "Visual Services, LLC"
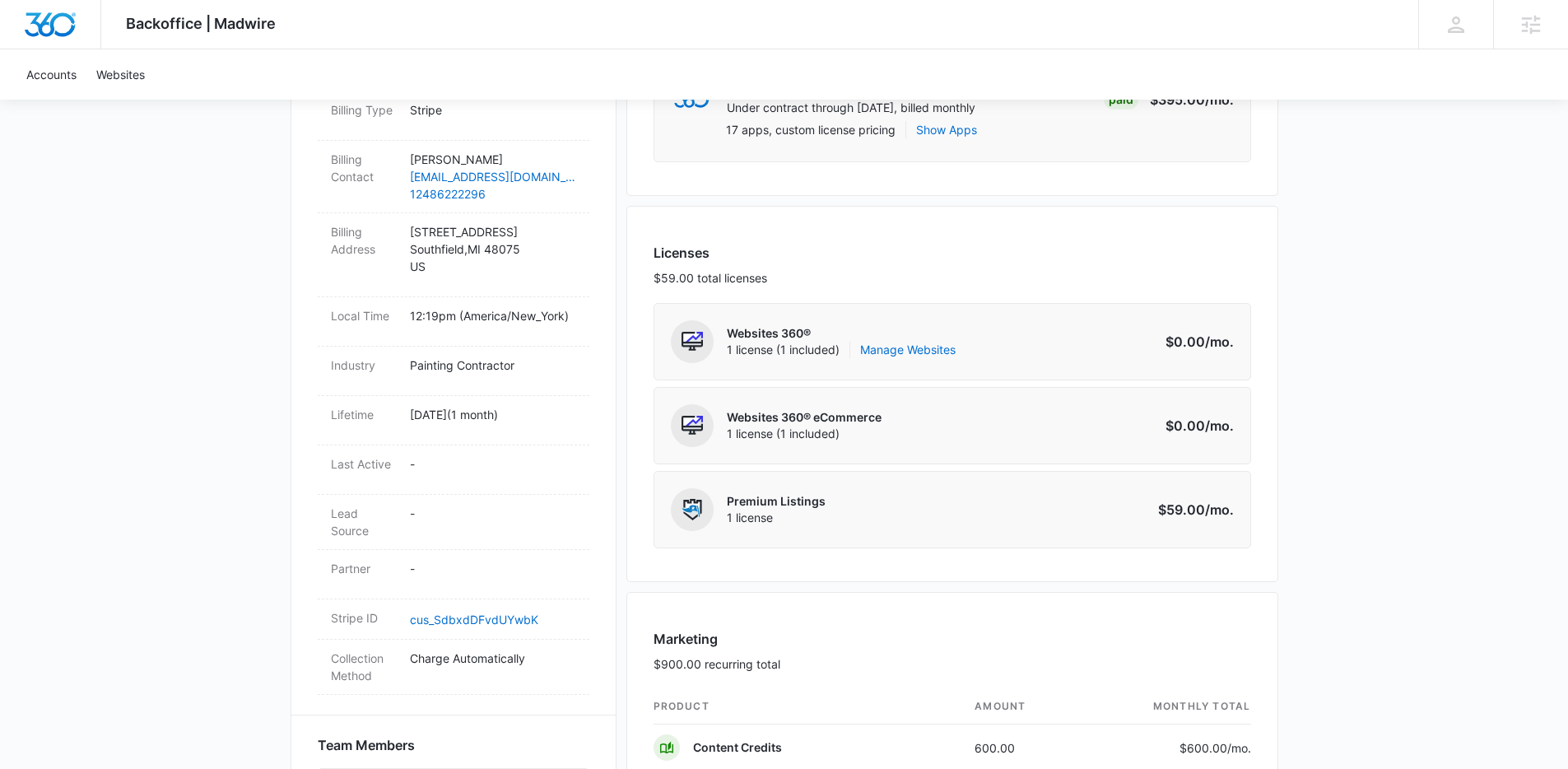
scroll to position [872, 0]
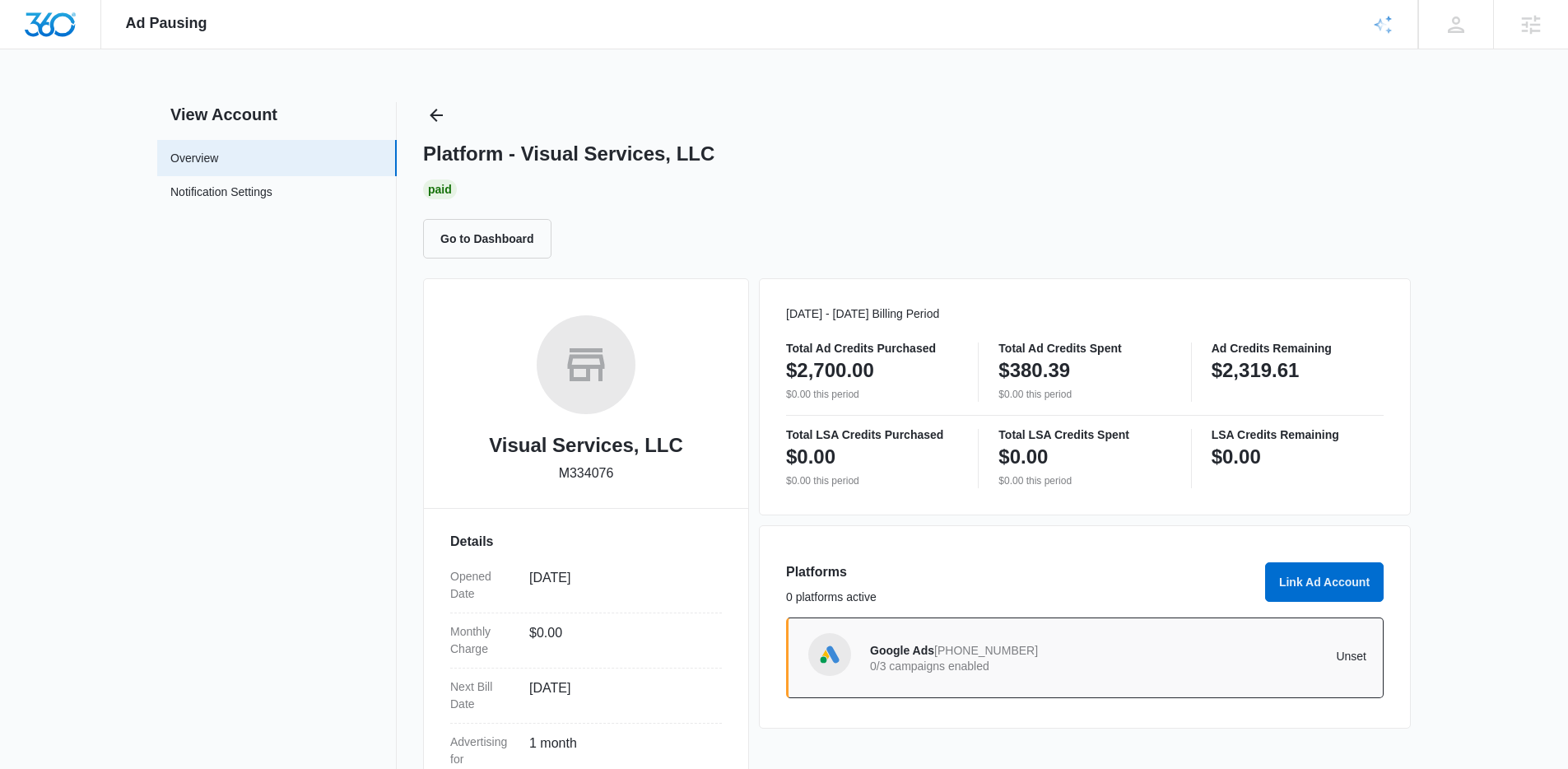
click at [1225, 551] on div "Platforms 0 platforms active Link Ad Account Google Ads 422-267-3901 0/3 campai…" at bounding box center [1085, 627] width 652 height 204
click at [1296, 580] on button "Link Ad Account" at bounding box center [1324, 581] width 118 height 39
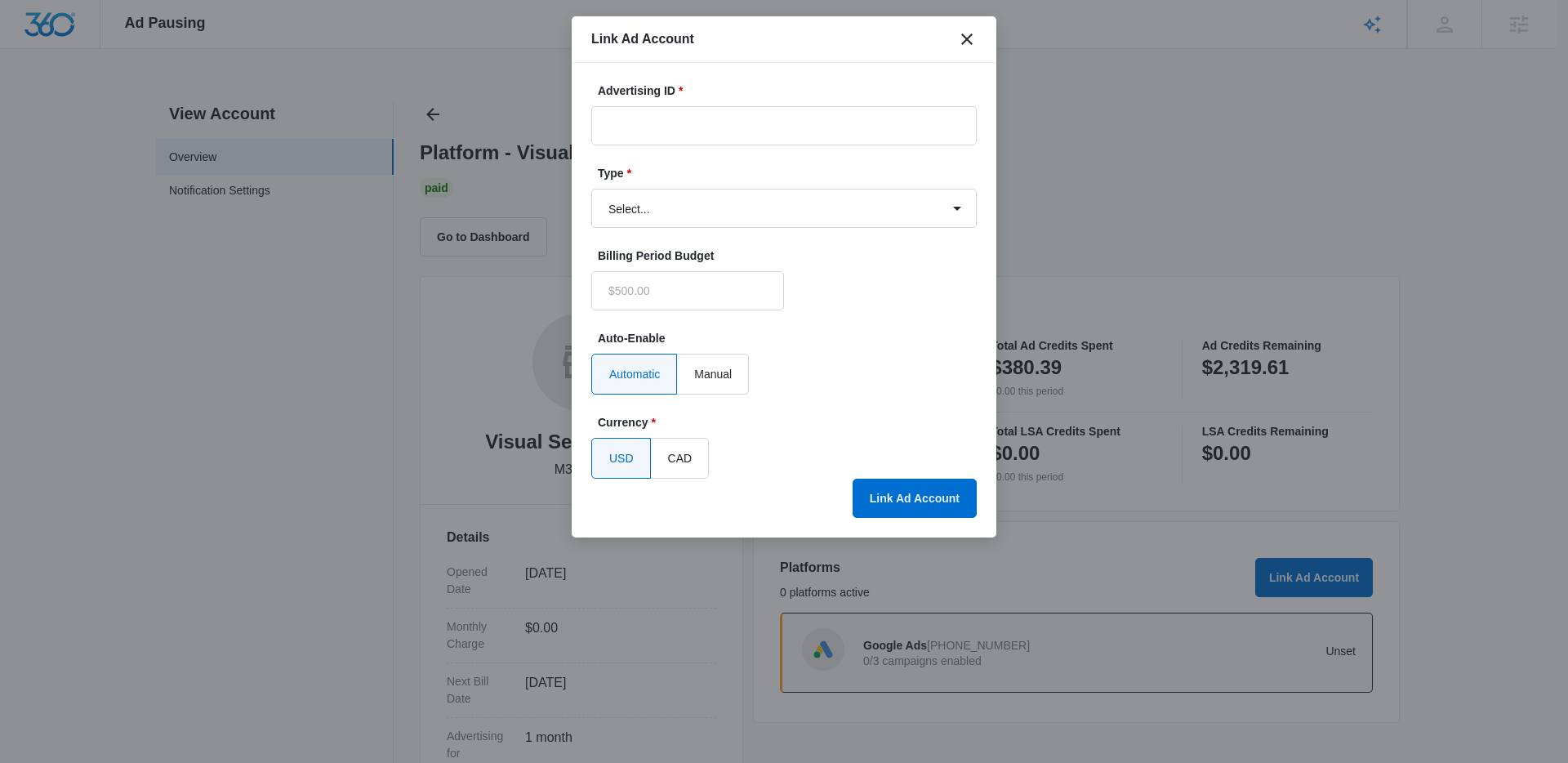
type input "$0.00"
click at [682, 130] on input "Advertising ID *" at bounding box center [784, 125] width 386 height 39
paste input "[PHONE_NUMBER]"
click at [613, 129] on input "897-312-2937" at bounding box center [784, 125] width 386 height 39
type input "897-312-2937"
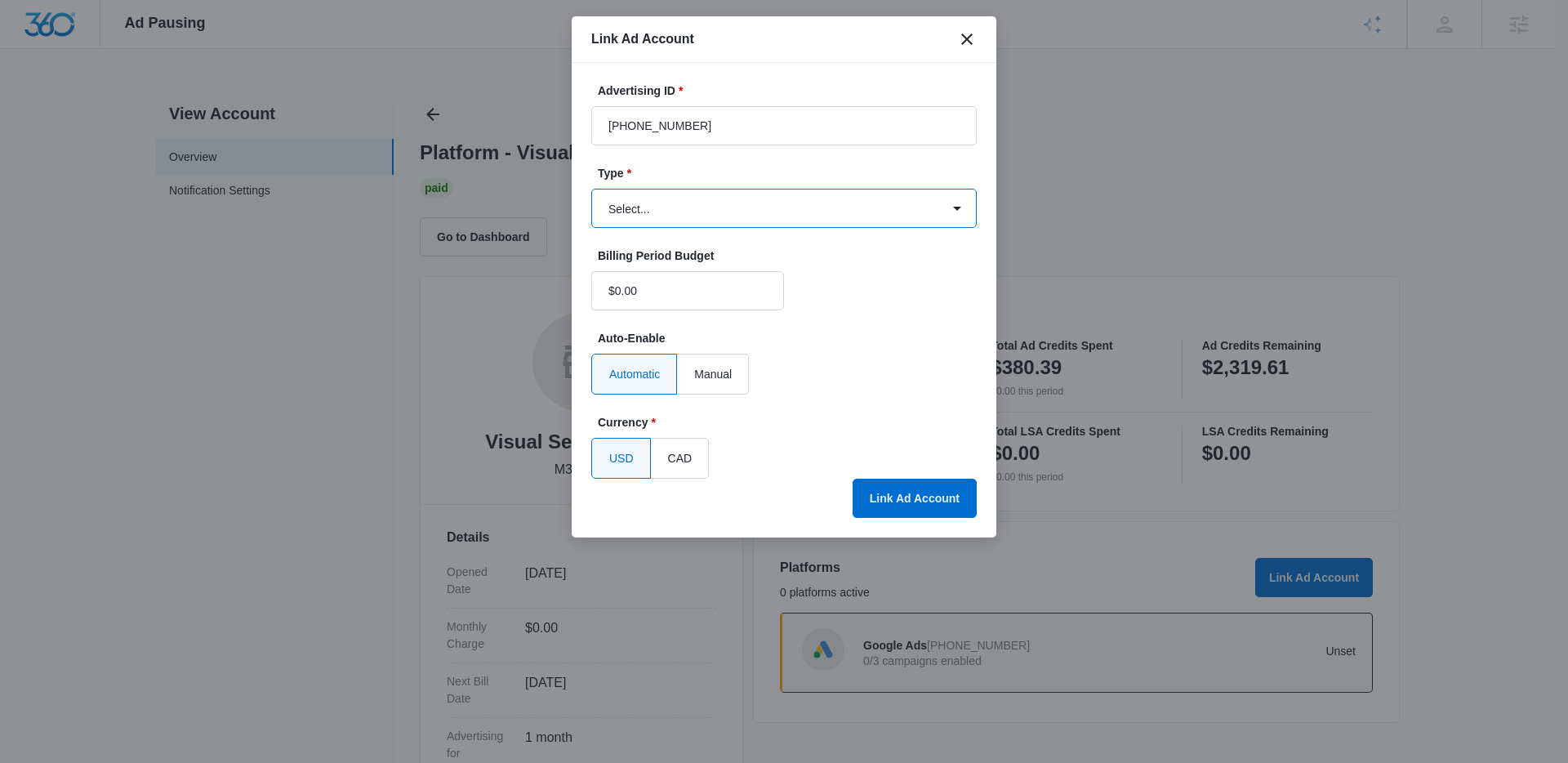
click at [667, 194] on select "Select... Bing Ads Facebook Ads Google Ads" at bounding box center [784, 208] width 386 height 39
select select "google"
click at [592, 189] on select "Select... Bing Ads Facebook Ads Google Ads" at bounding box center [784, 208] width 386 height 39
click at [892, 321] on form "Advertising ID * 897-312-2937 Type * Select... Bing Ads Facebook Ads Google Ads…" at bounding box center [784, 281] width 386 height 396
click at [916, 499] on button "Link Ad Account" at bounding box center [915, 497] width 124 height 39
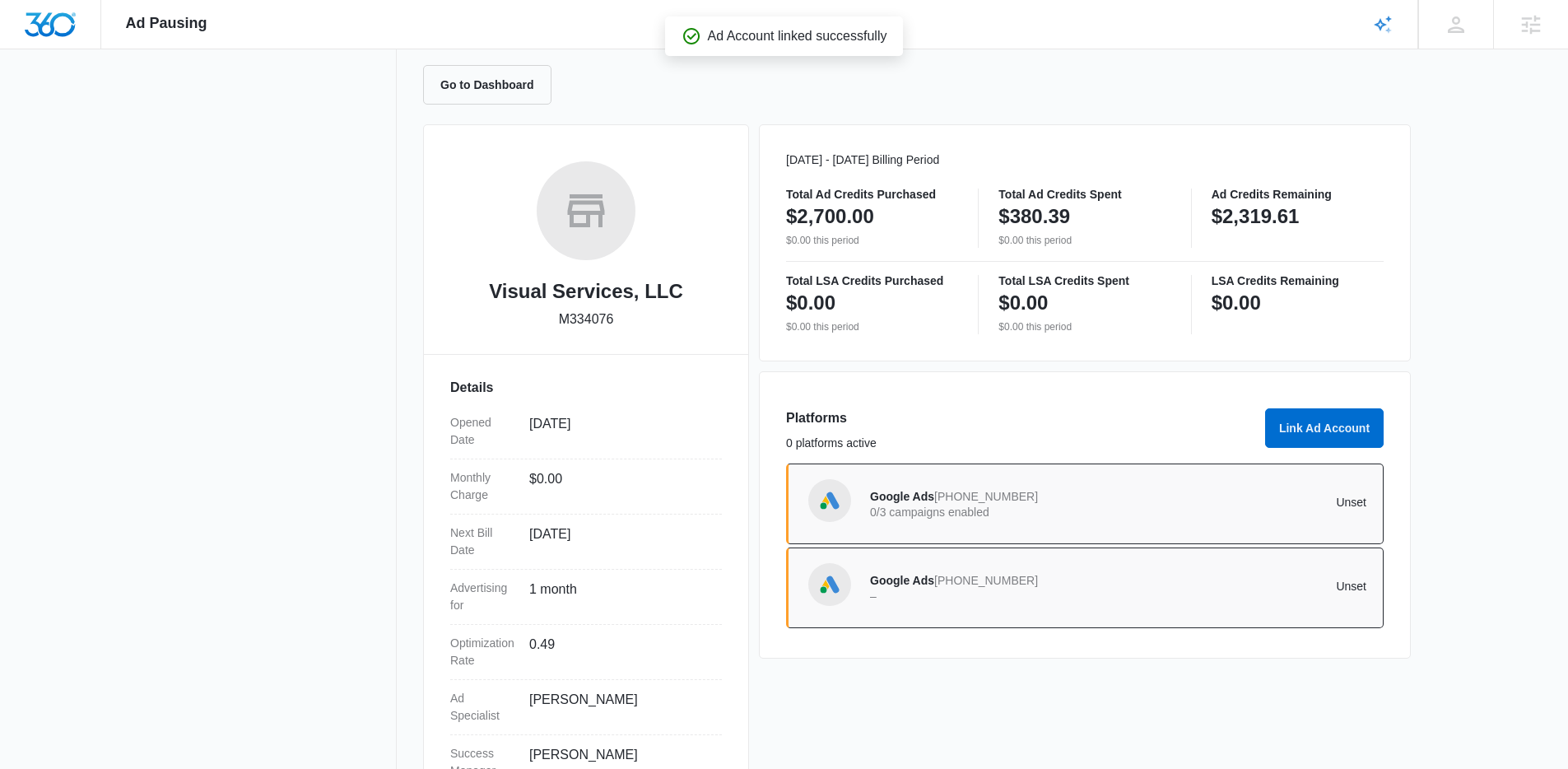
scroll to position [159, 0]
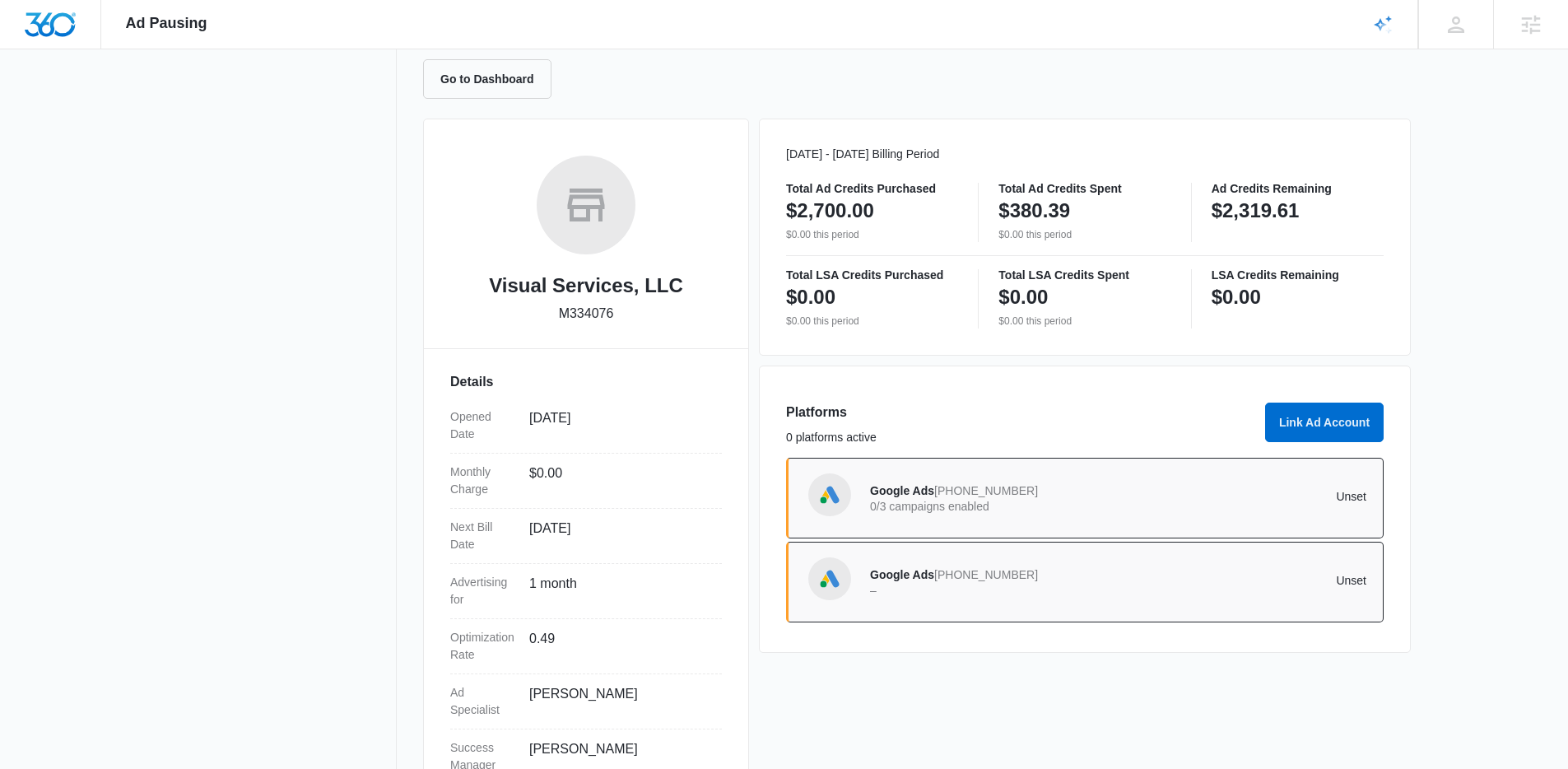
click at [998, 503] on p "0/3 campaigns enabled" at bounding box center [994, 506] width 249 height 12
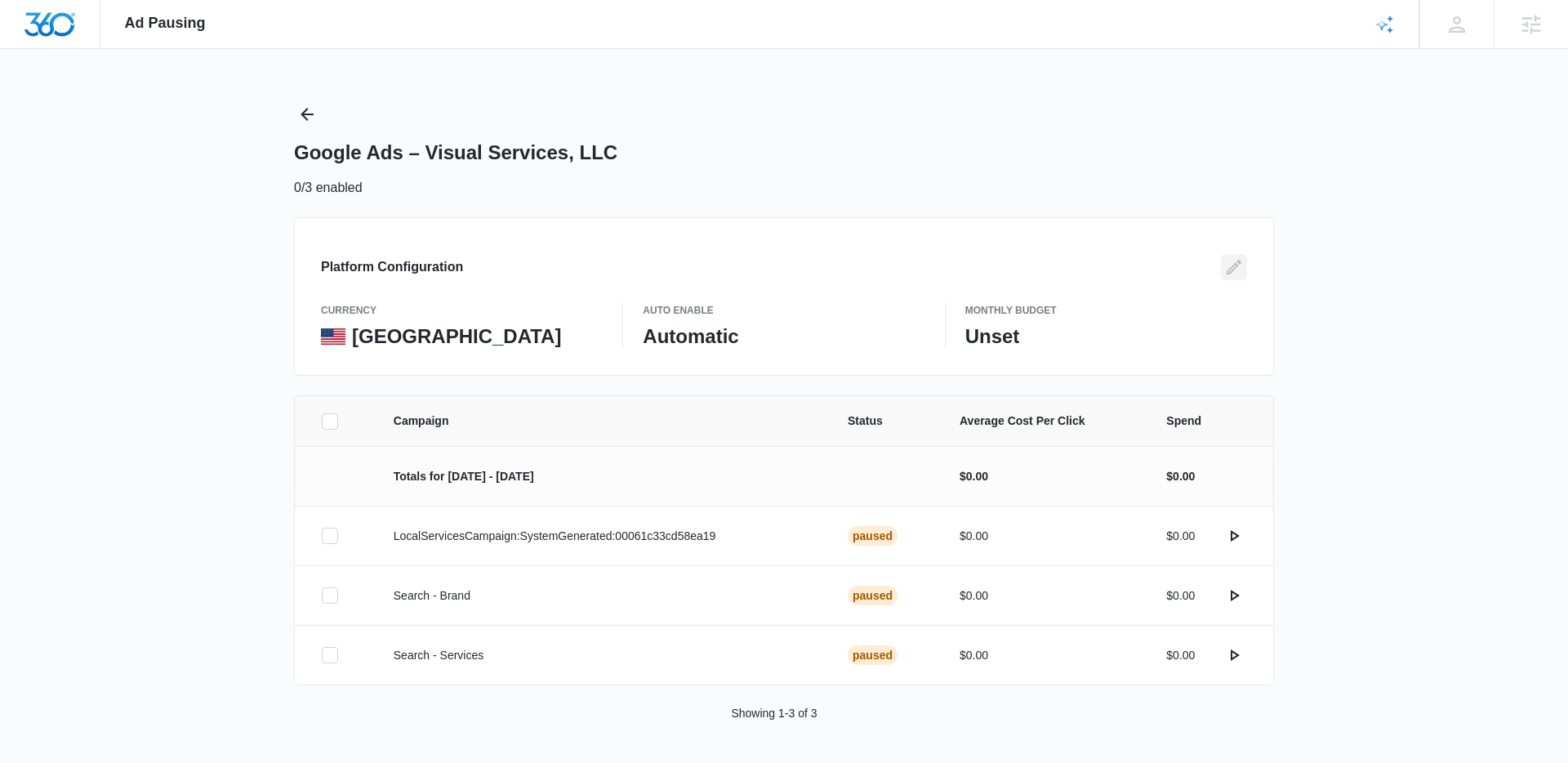
click at [1236, 269] on icon "Edit" at bounding box center [1235, 267] width 20 height 20
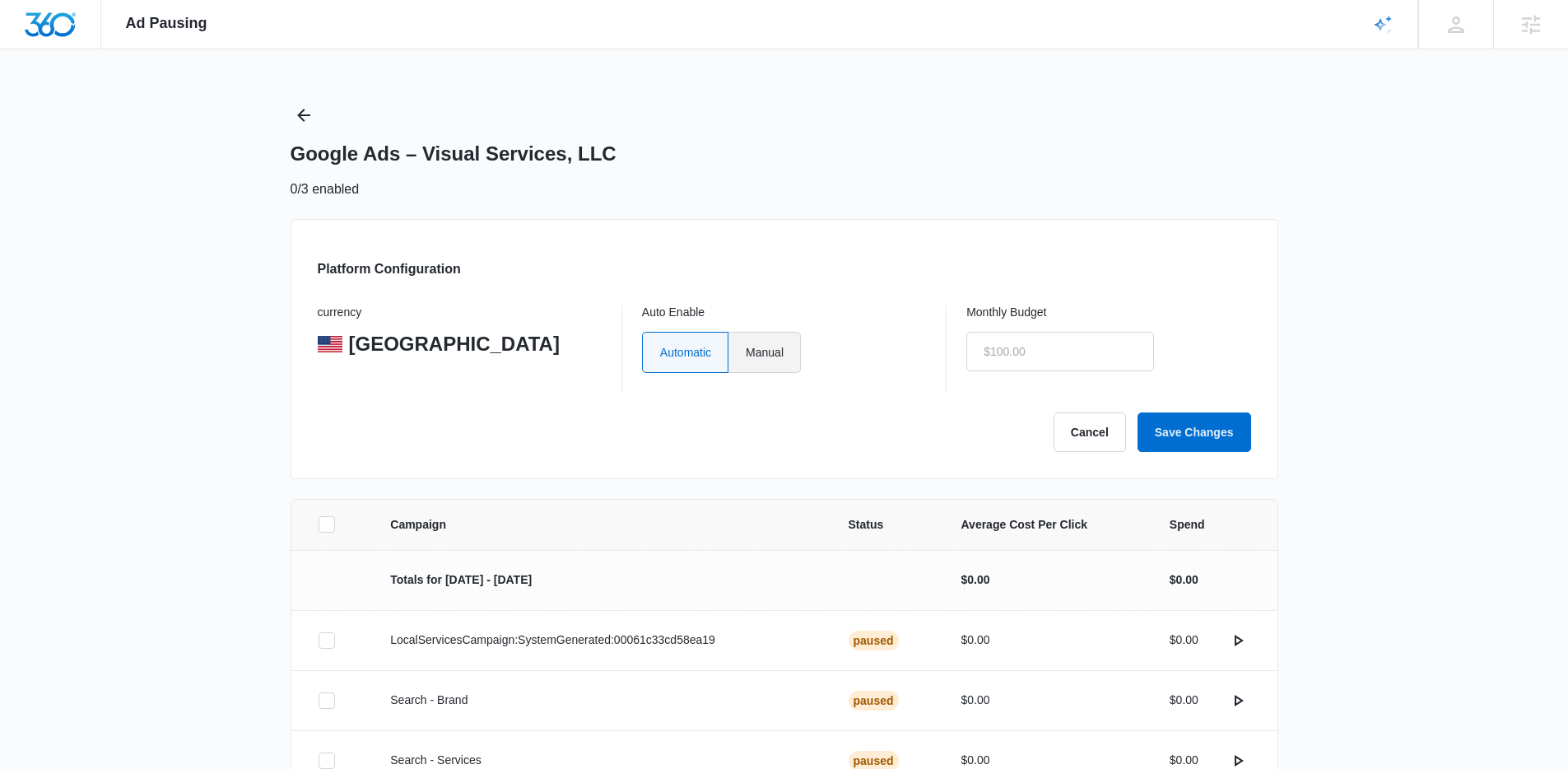
click at [773, 360] on label "Manual" at bounding box center [765, 352] width 73 height 41
click at [746, 352] on input "Manual" at bounding box center [745, 351] width 1 height 1
radio input "true"
click at [1094, 344] on input "text" at bounding box center [1060, 351] width 188 height 39
type input "$1.00"
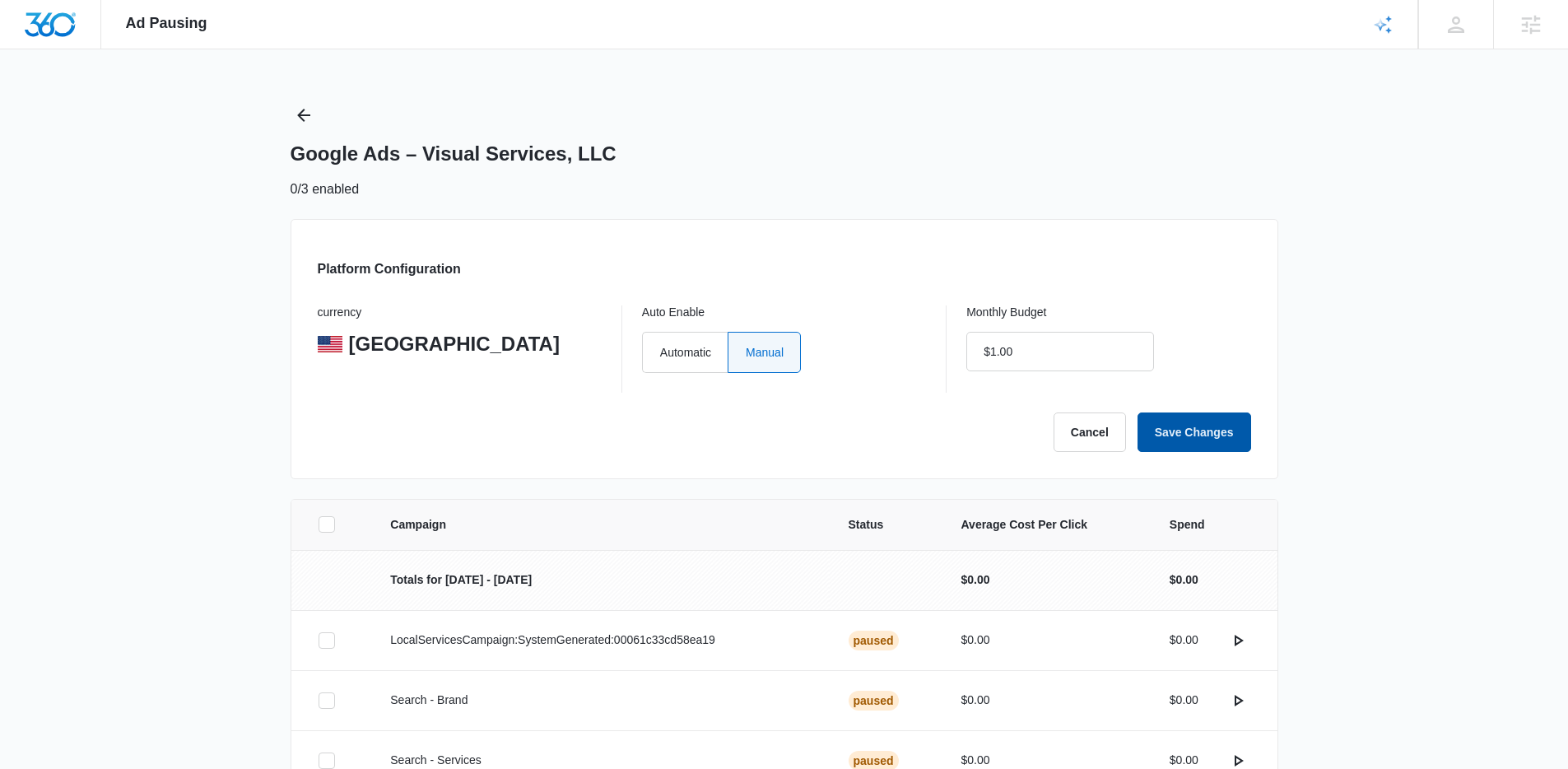
click at [1177, 423] on button "Save Changes" at bounding box center [1194, 432] width 113 height 39
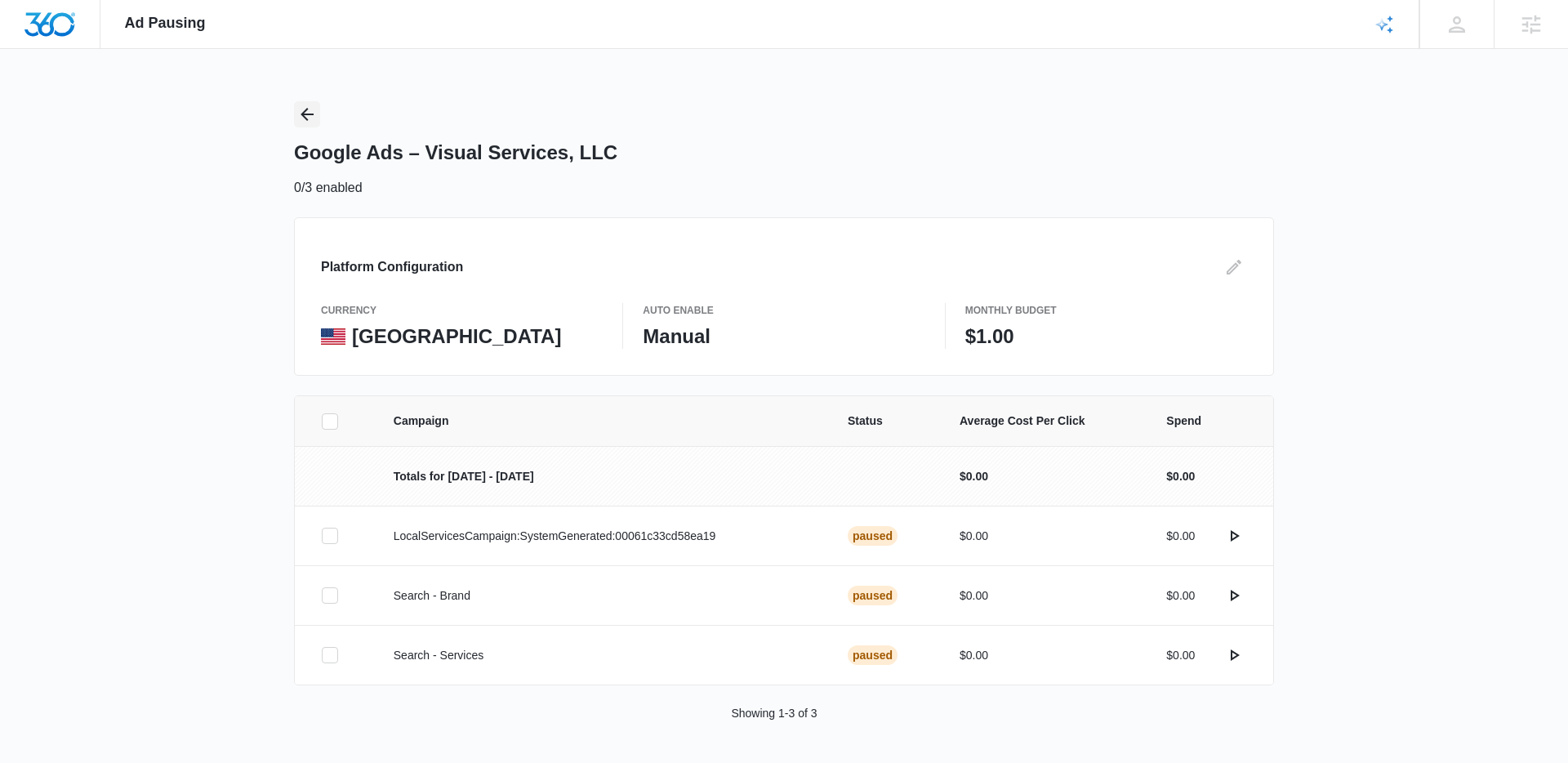
click at [303, 108] on icon "Back" at bounding box center [307, 114] width 20 height 20
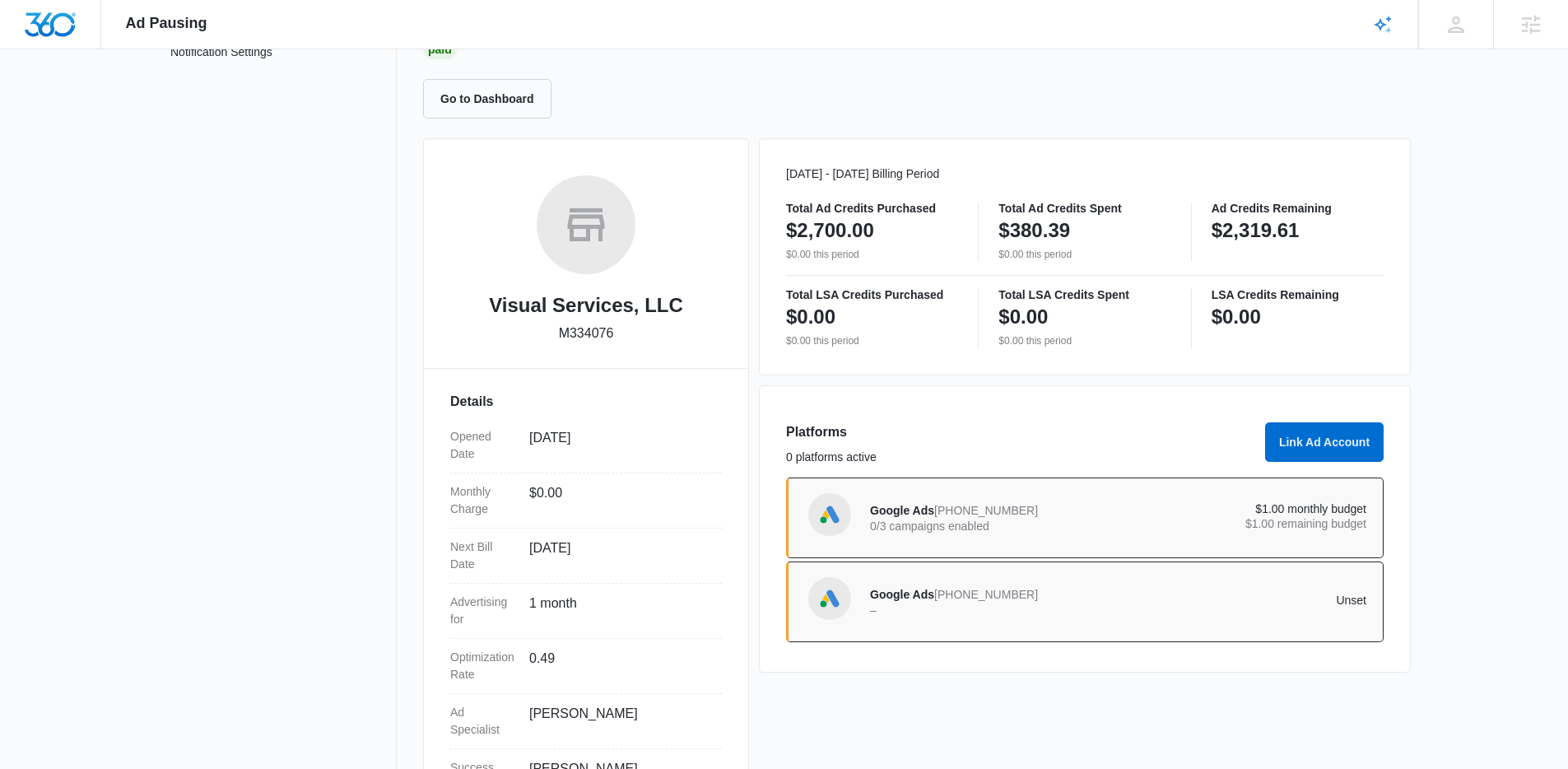
scroll to position [223, 0]
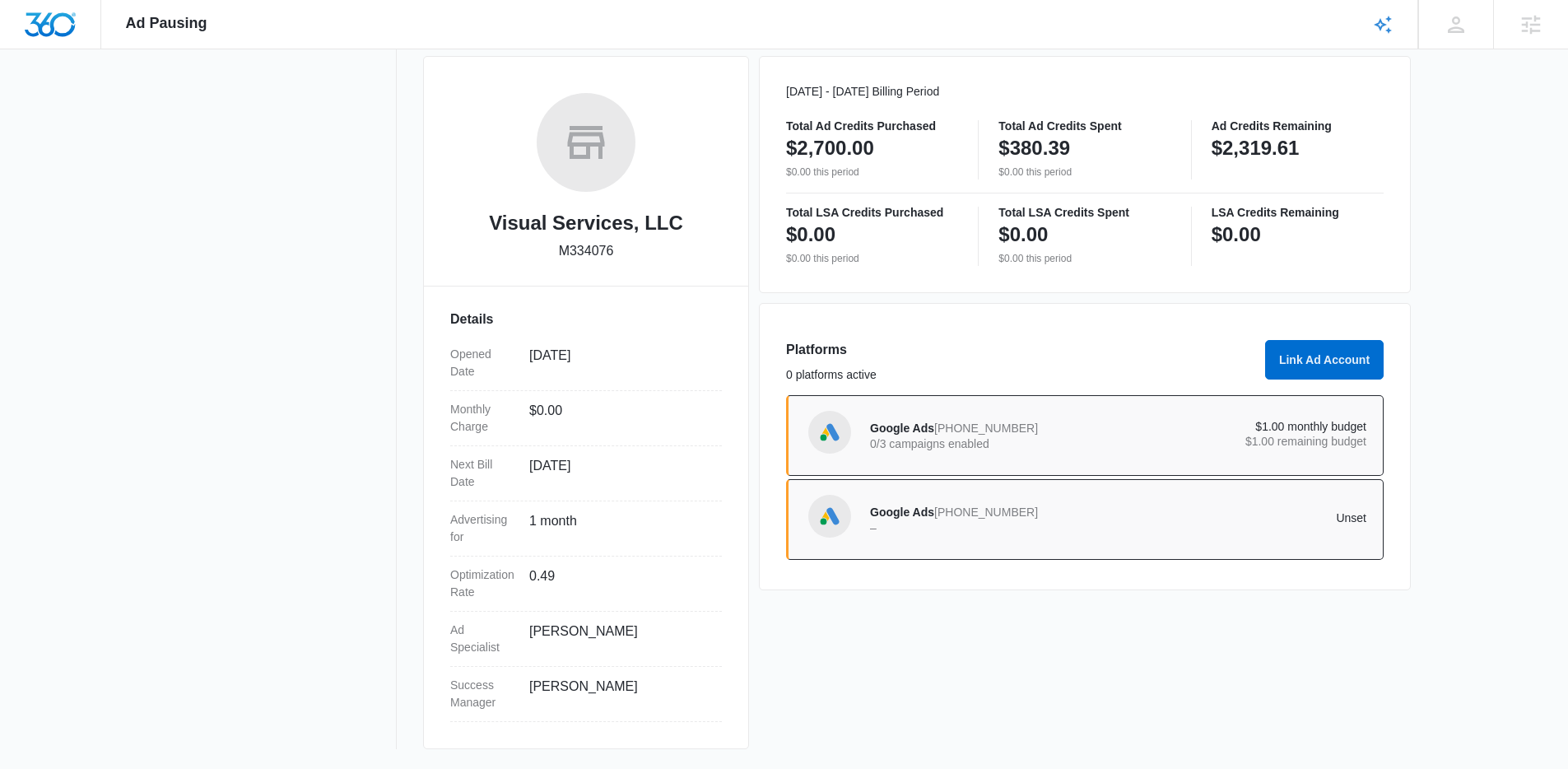
click at [1184, 440] on p "$1.00 remaining budget" at bounding box center [1243, 441] width 249 height 12
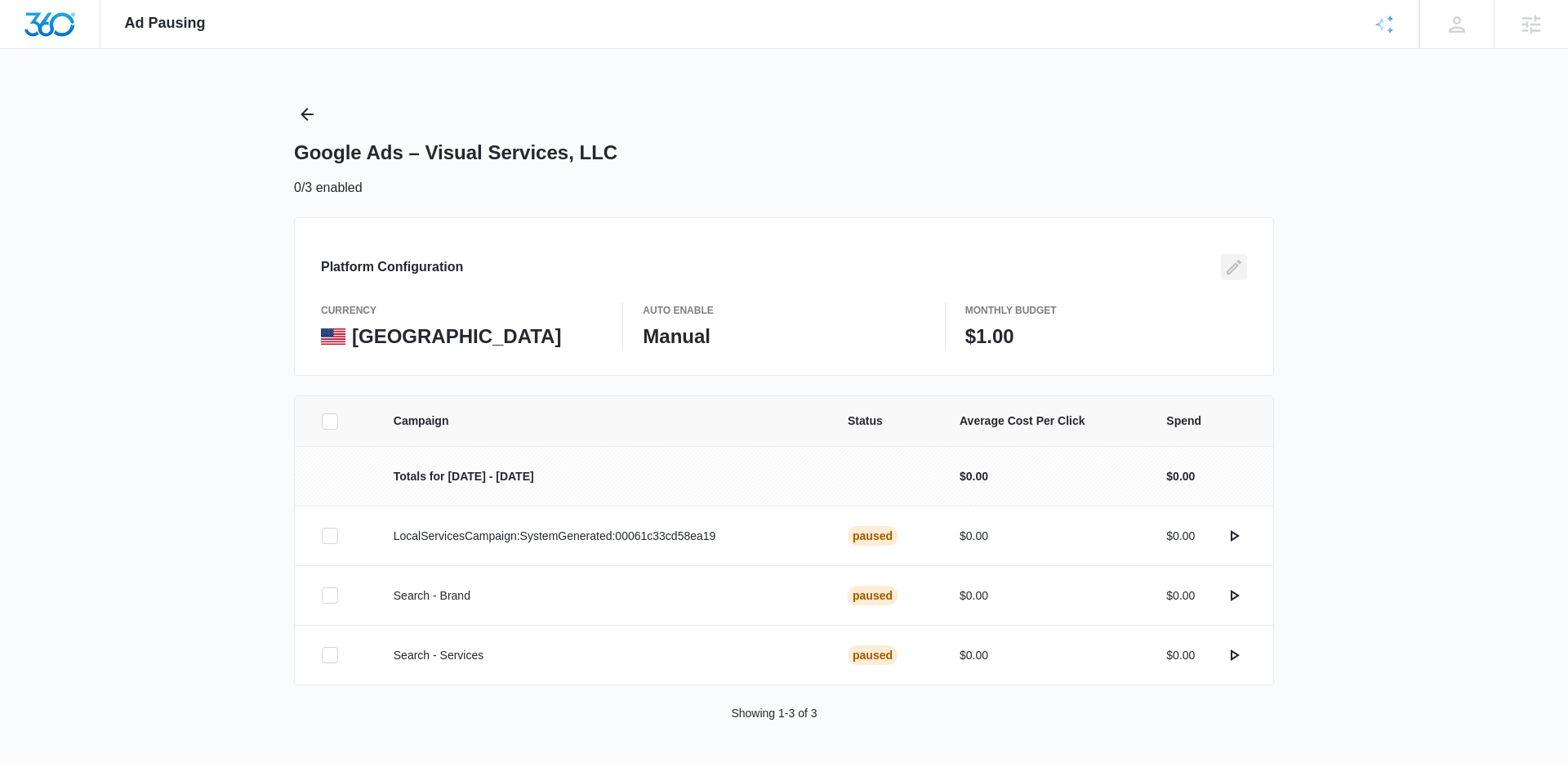
click at [1240, 268] on icon "Edit" at bounding box center [1235, 267] width 20 height 20
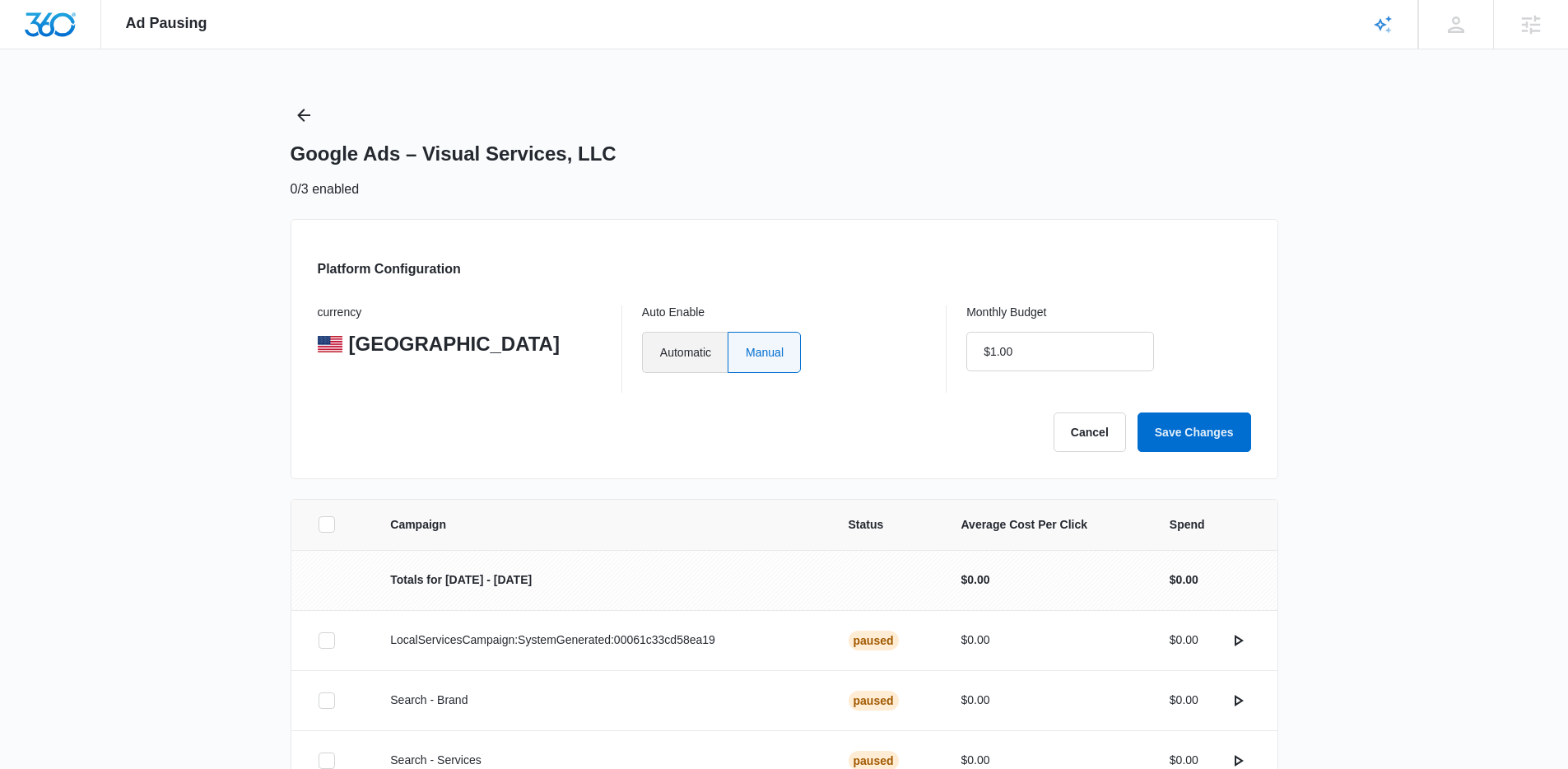
click at [642, 369] on label "Automatic" at bounding box center [685, 352] width 86 height 41
click at [660, 352] on input "Automatic" at bounding box center [660, 351] width 1 height 1
radio input "true"
drag, startPoint x: 1043, startPoint y: 351, endPoint x: 790, endPoint y: 326, distance: 254.2
click at [808, 326] on div "currency United States Auto Enable Automatic Manual Monthly Budget $1.00" at bounding box center [784, 349] width 933 height 88
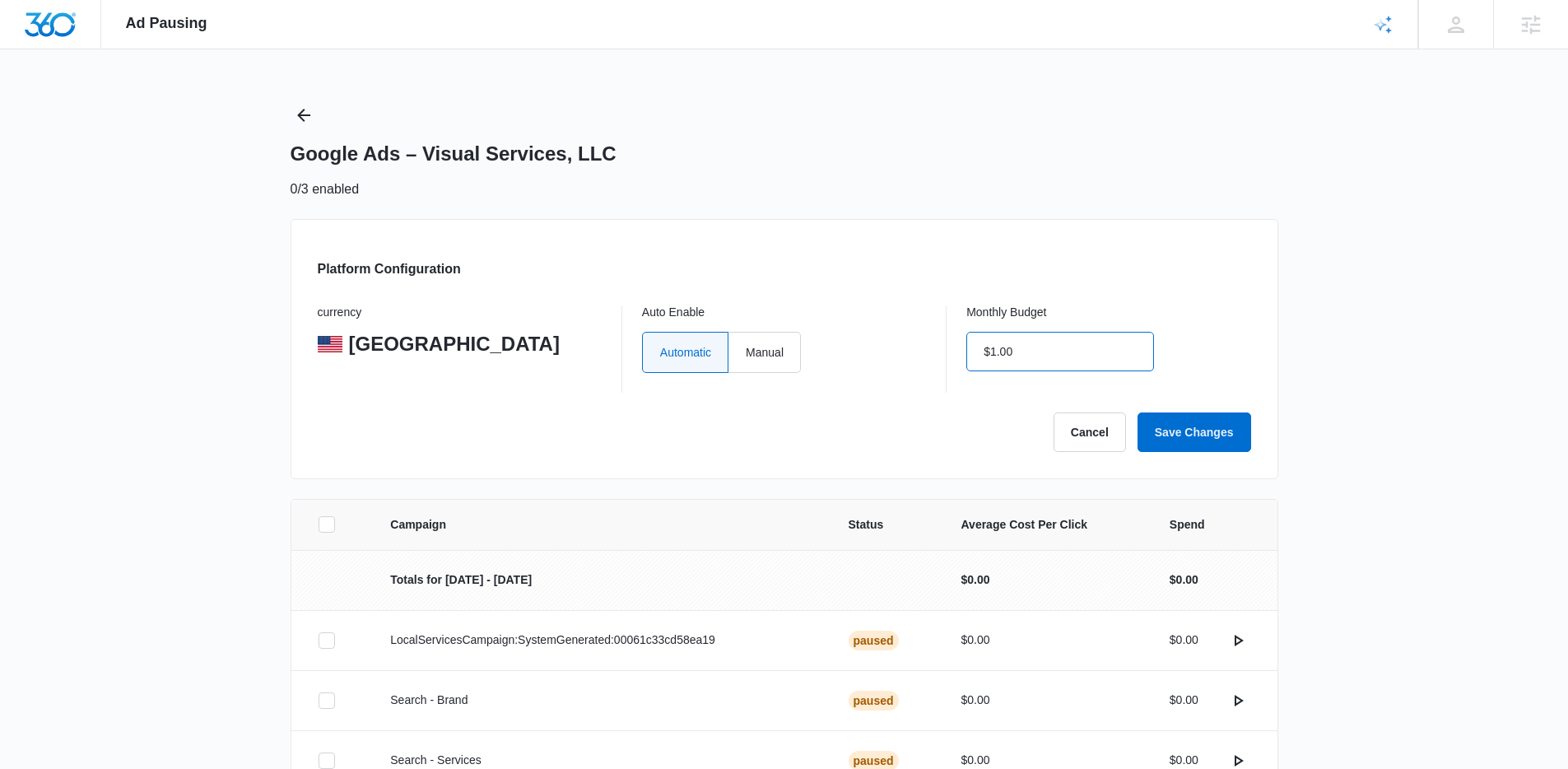
drag, startPoint x: 1052, startPoint y: 353, endPoint x: 948, endPoint y: 344, distance: 104.4
click at [948, 344] on div "currency United States Auto Enable Automatic Manual Monthly Budget $1.00" at bounding box center [784, 349] width 933 height 88
type input "$0.00"
click at [1231, 437] on button "Save Changes" at bounding box center [1194, 432] width 113 height 39
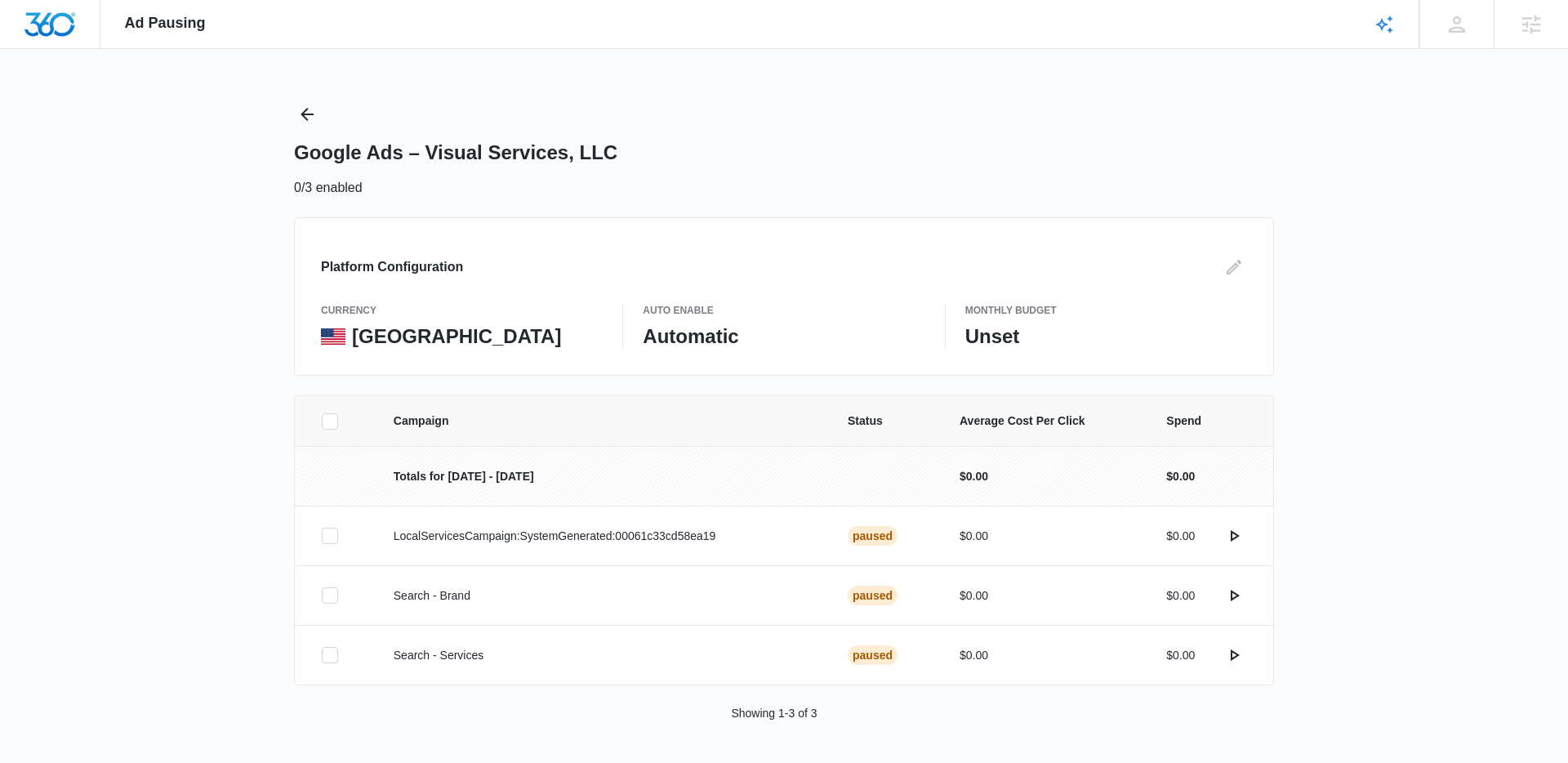
click at [281, 113] on div "Ad Pausing Apps Reputation Websites Forms CRM Email Social Content Ads Intellig…" at bounding box center [784, 382] width 1568 height 763
click at [303, 111] on icon "Back" at bounding box center [307, 114] width 20 height 20
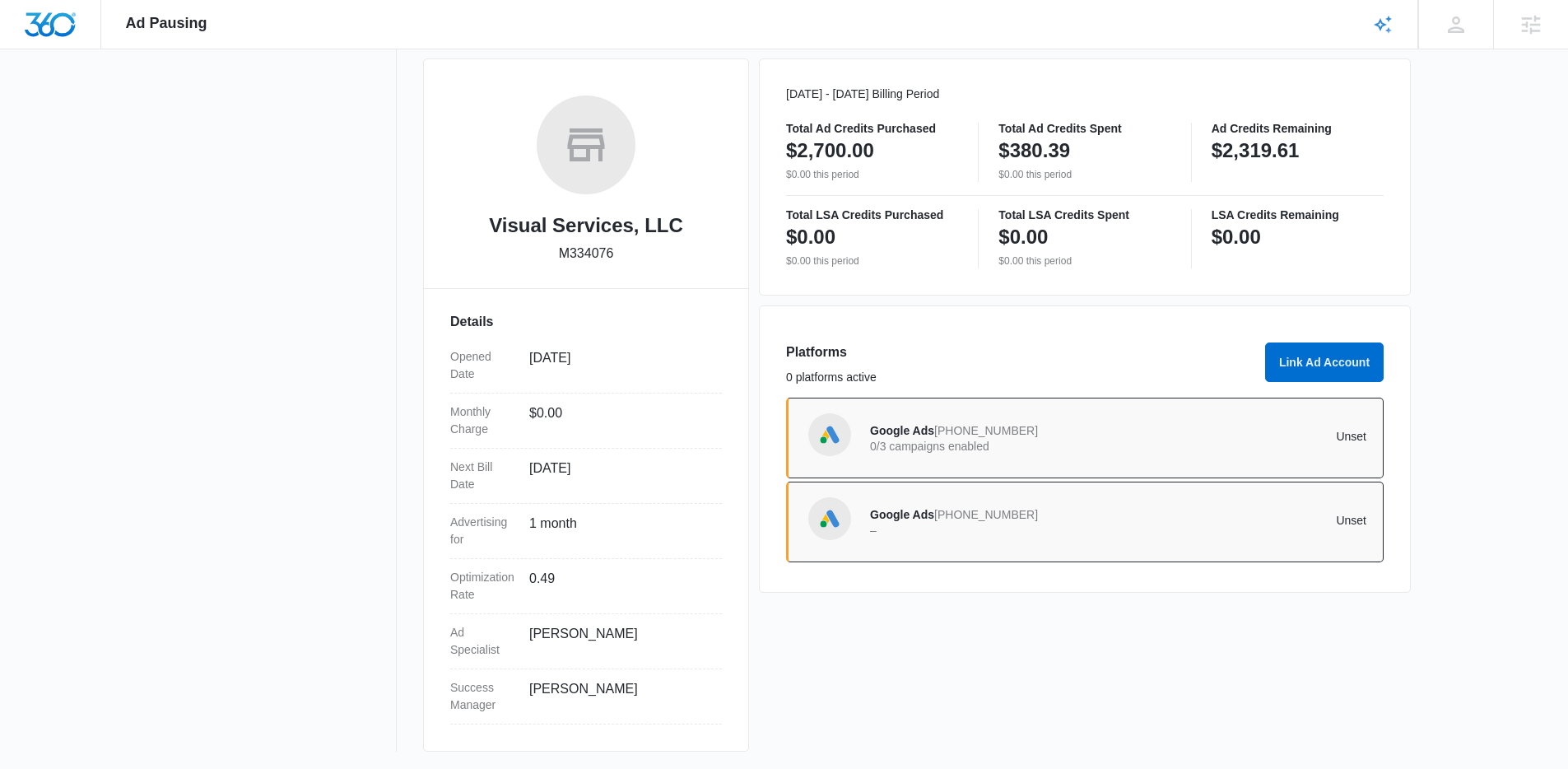
scroll to position [223, 0]
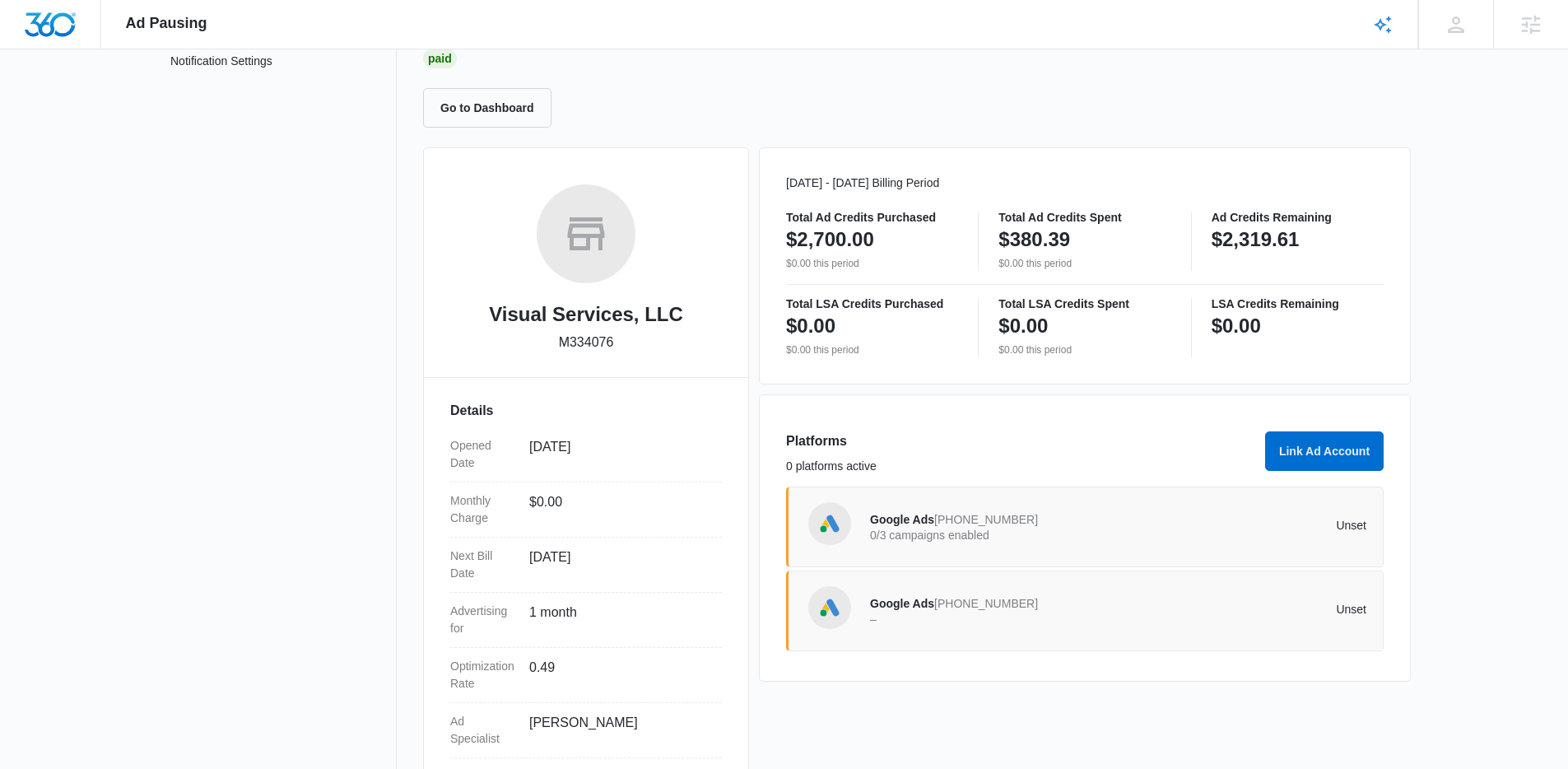
scroll to position [143, 0]
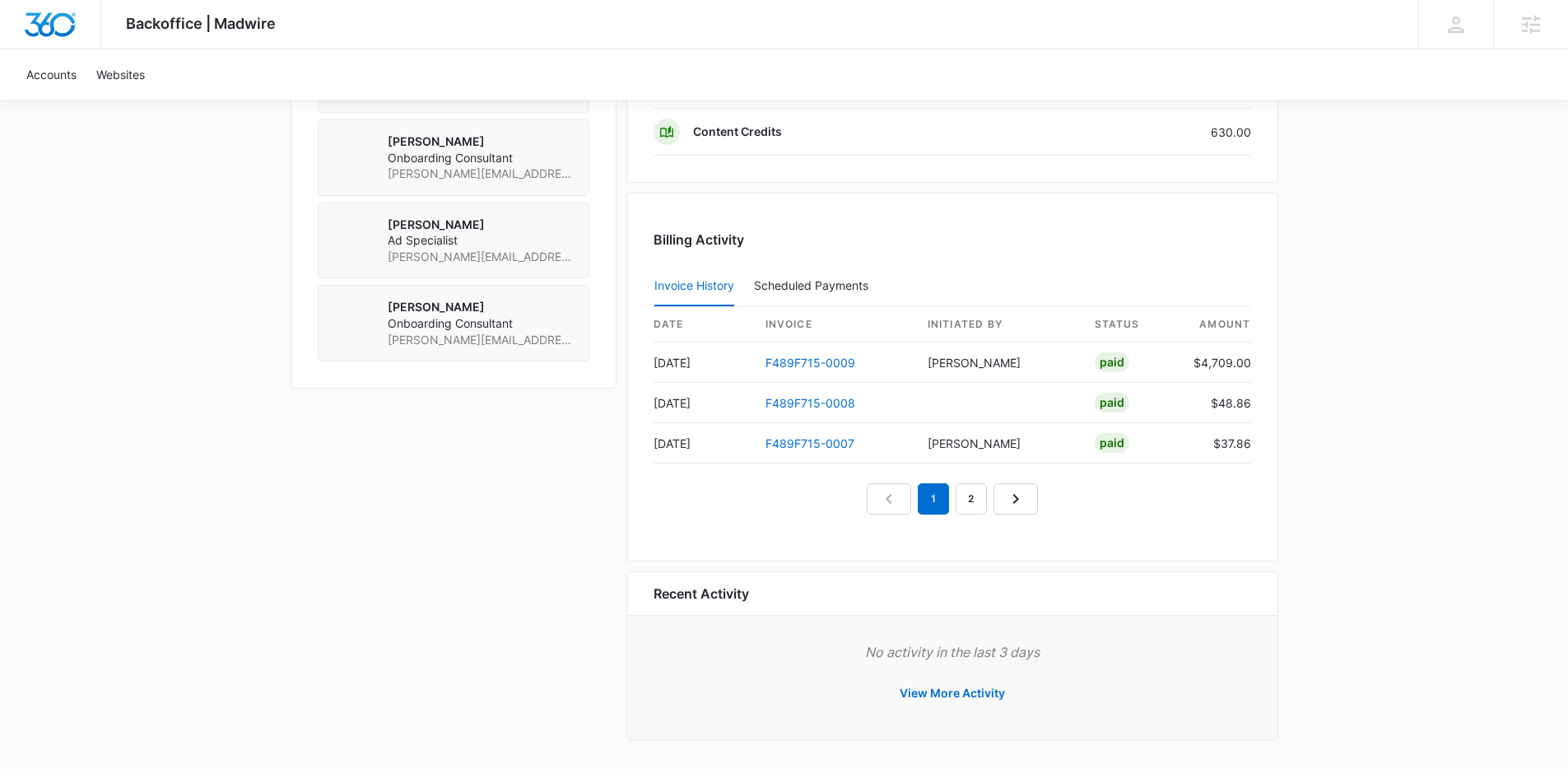
scroll to position [1646, 0]
click at [823, 364] on link "F489F715-0009" at bounding box center [811, 359] width 90 height 14
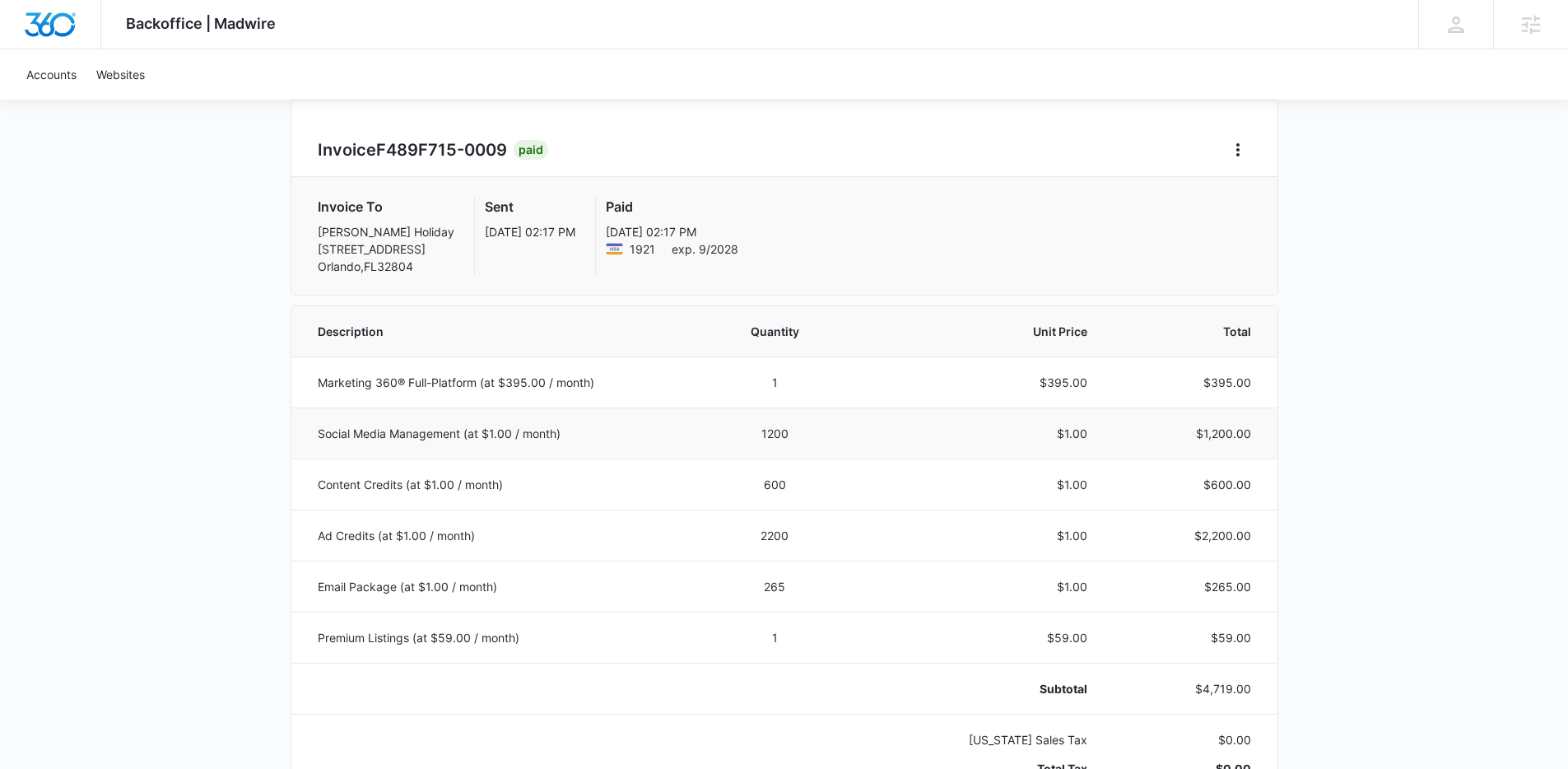
scroll to position [176, 0]
